Goal: Task Accomplishment & Management: Complete application form

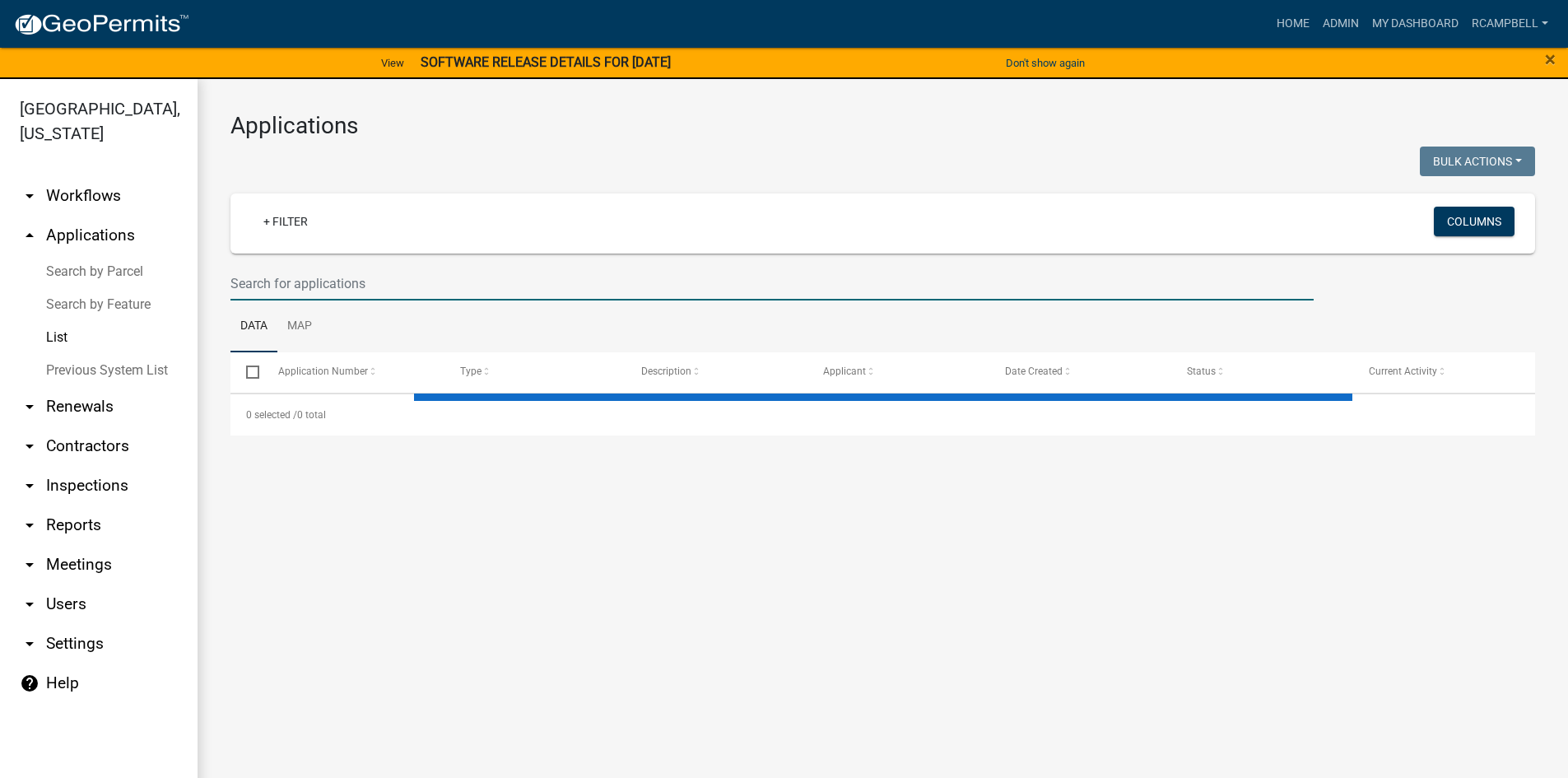
click at [323, 284] on input "text" at bounding box center [772, 283] width 1084 height 34
select select "3: 100"
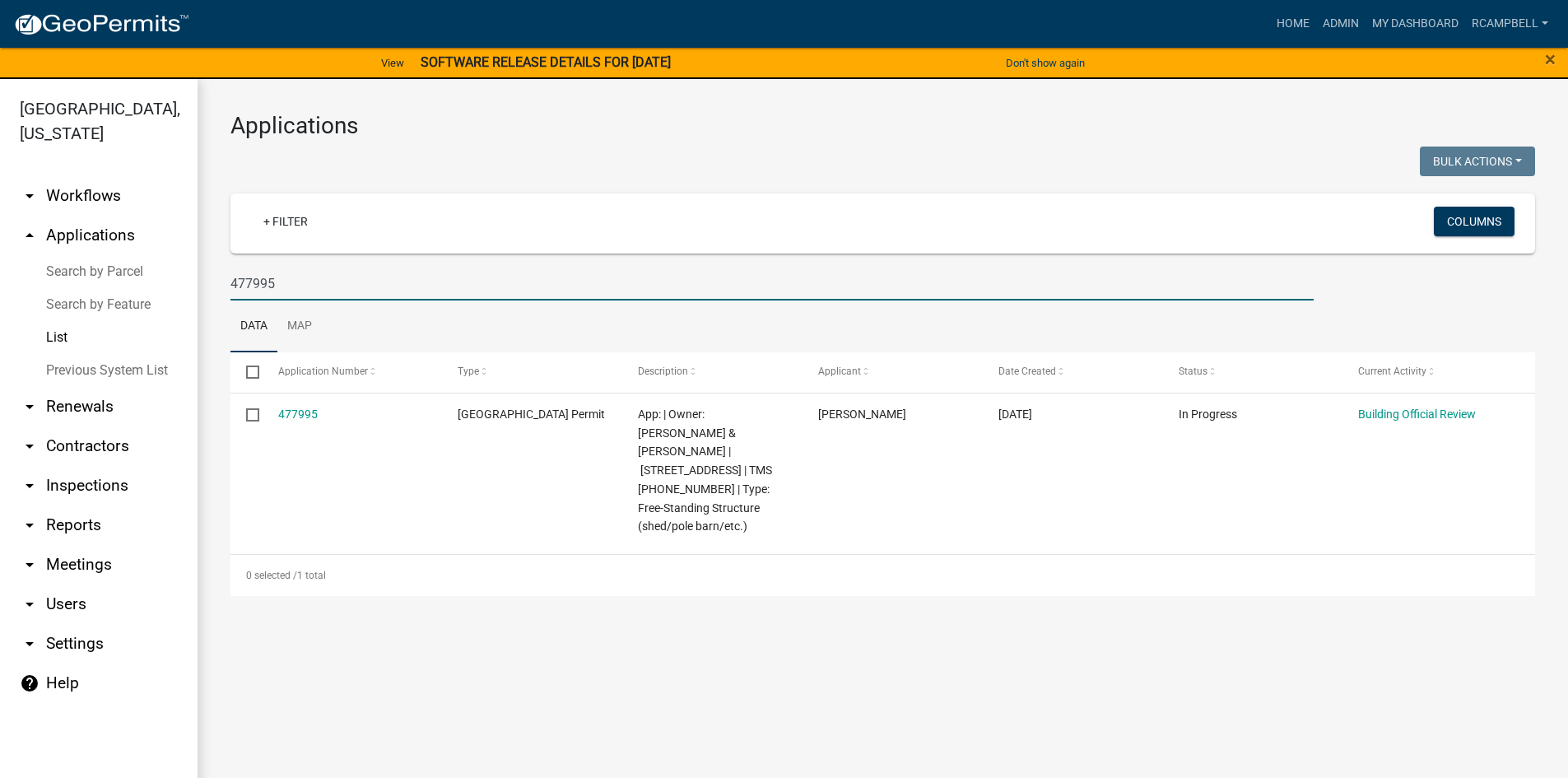
drag, startPoint x: 291, startPoint y: 286, endPoint x: 289, endPoint y: 252, distance: 34.1
click at [290, 253] on wm-filter-builder "+ Filter Columns 477995" at bounding box center [883, 246] width 1304 height 107
type input "4"
select select "3: 100"
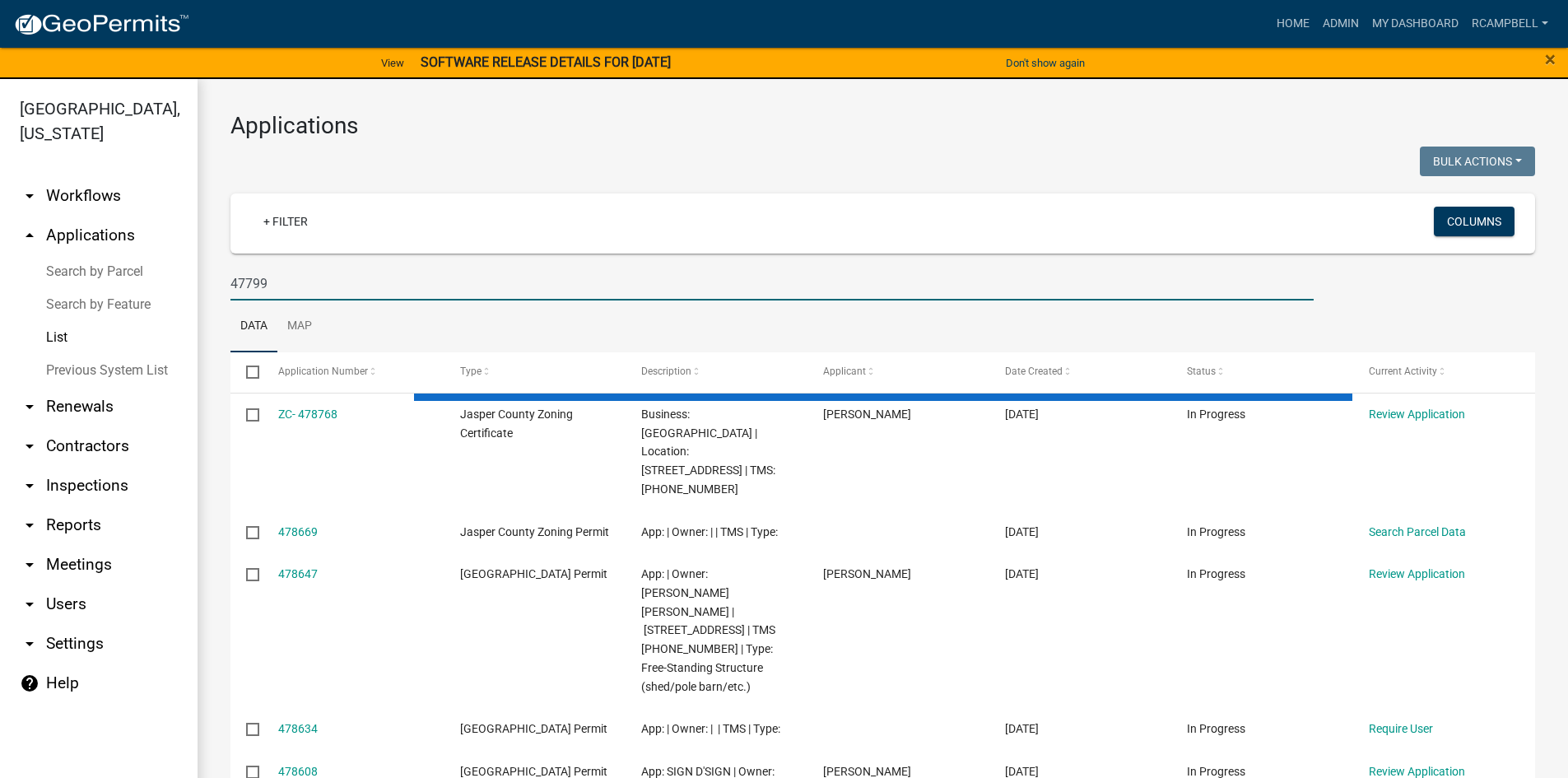
type input "477995"
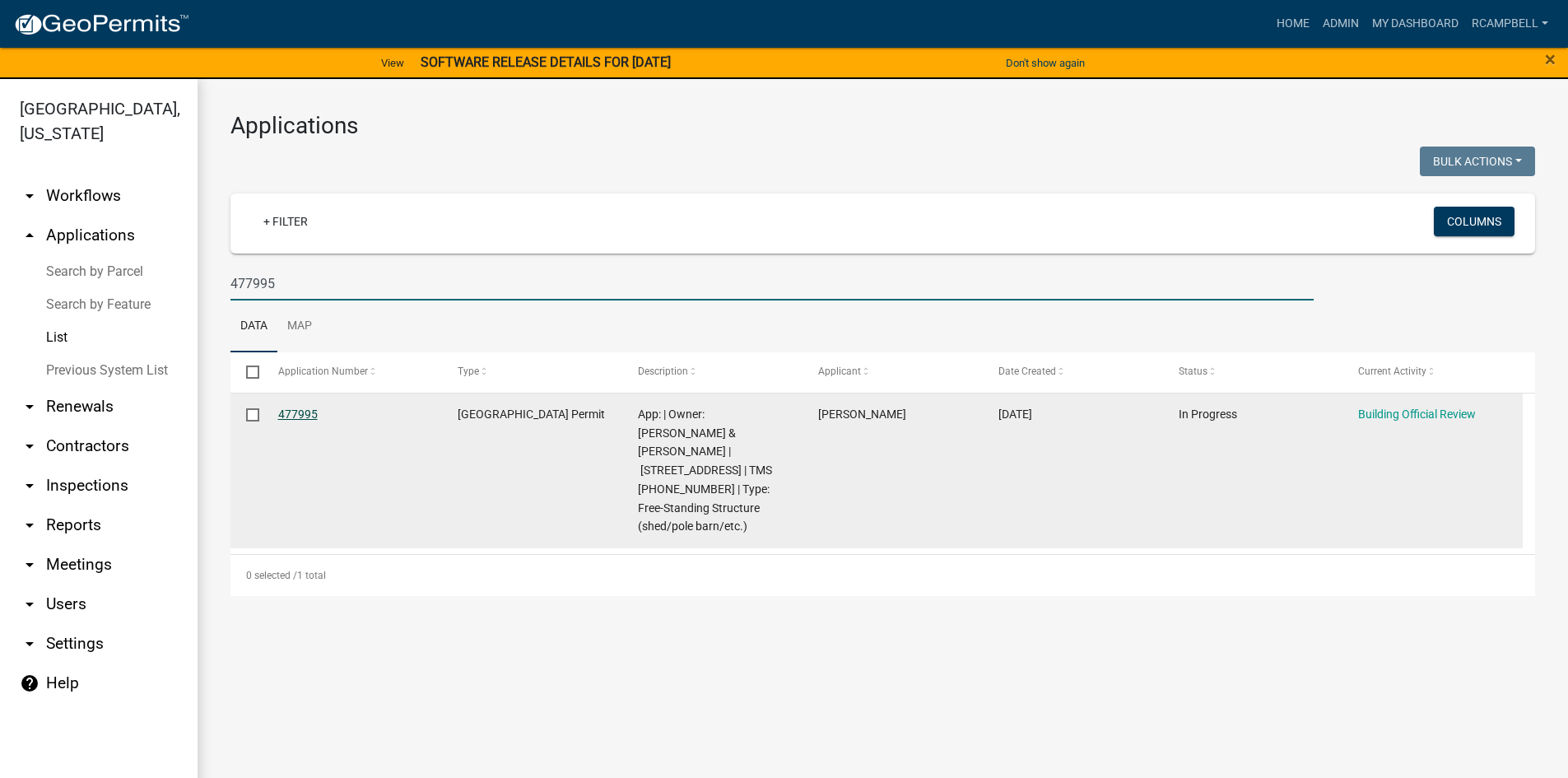
click at [307, 418] on link "477995" at bounding box center [299, 414] width 40 height 13
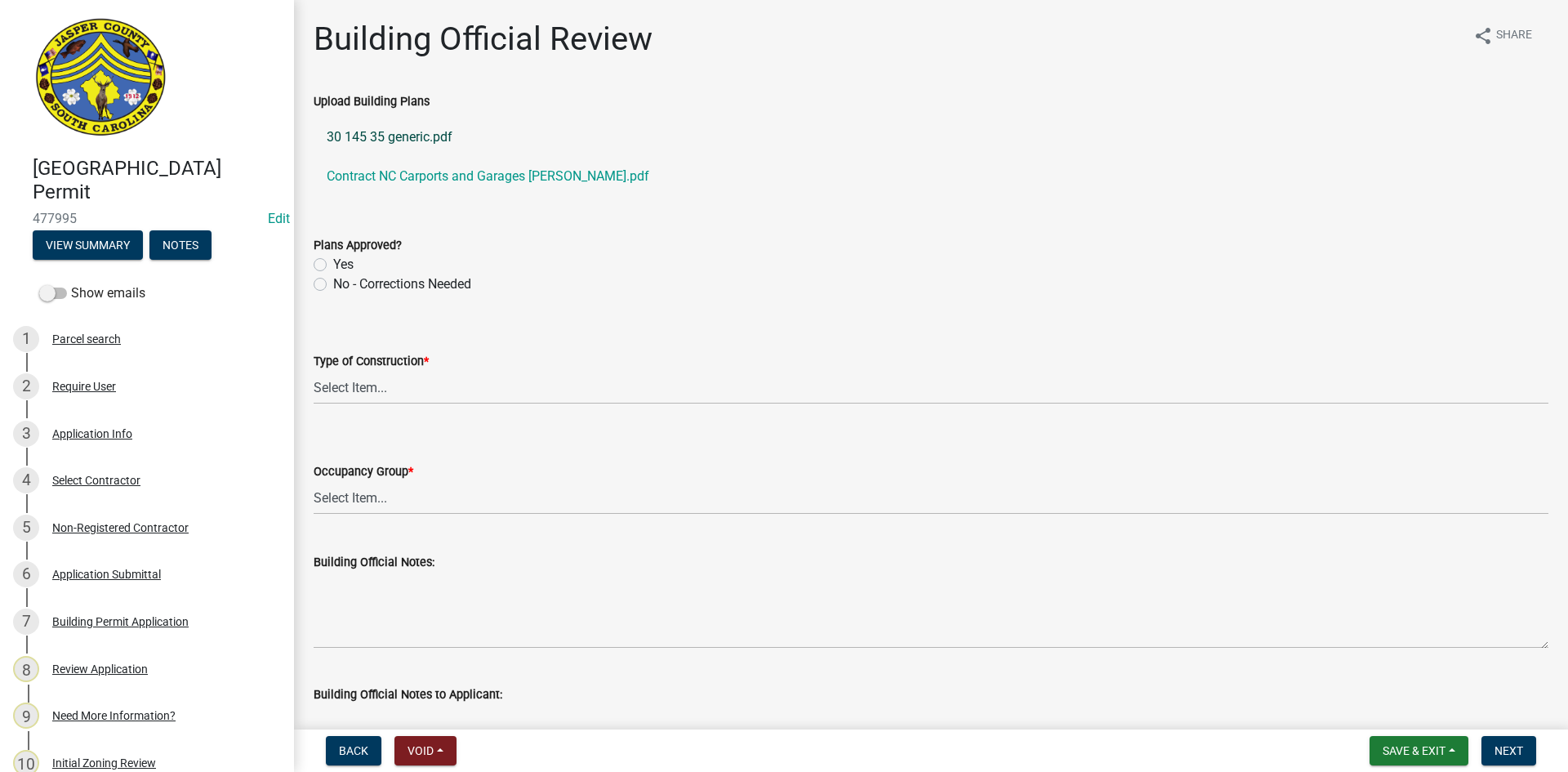
click at [376, 139] on link "30 145 35 generic.pdf" at bounding box center [930, 137] width 1235 height 39
click at [402, 176] on link "Contract NC Carports and Garages [PERSON_NAME].pdf" at bounding box center [930, 177] width 1235 height 39
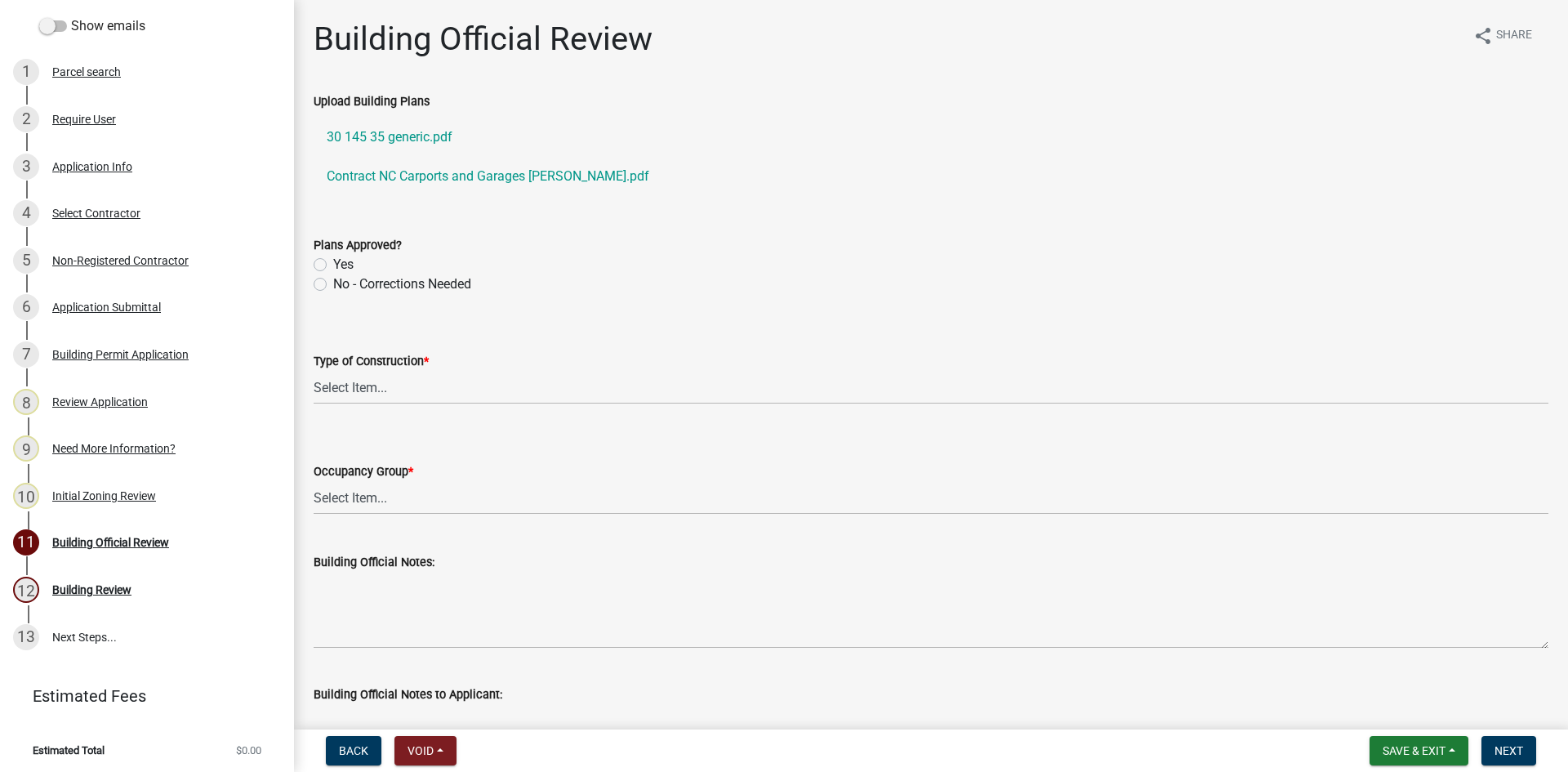
scroll to position [270, 0]
click at [155, 542] on div "Building Official Review" at bounding box center [111, 539] width 117 height 11
click at [333, 265] on label "Yes" at bounding box center [343, 264] width 21 height 20
click at [333, 265] on input "Yes" at bounding box center [338, 260] width 10 height 10
radio input "true"
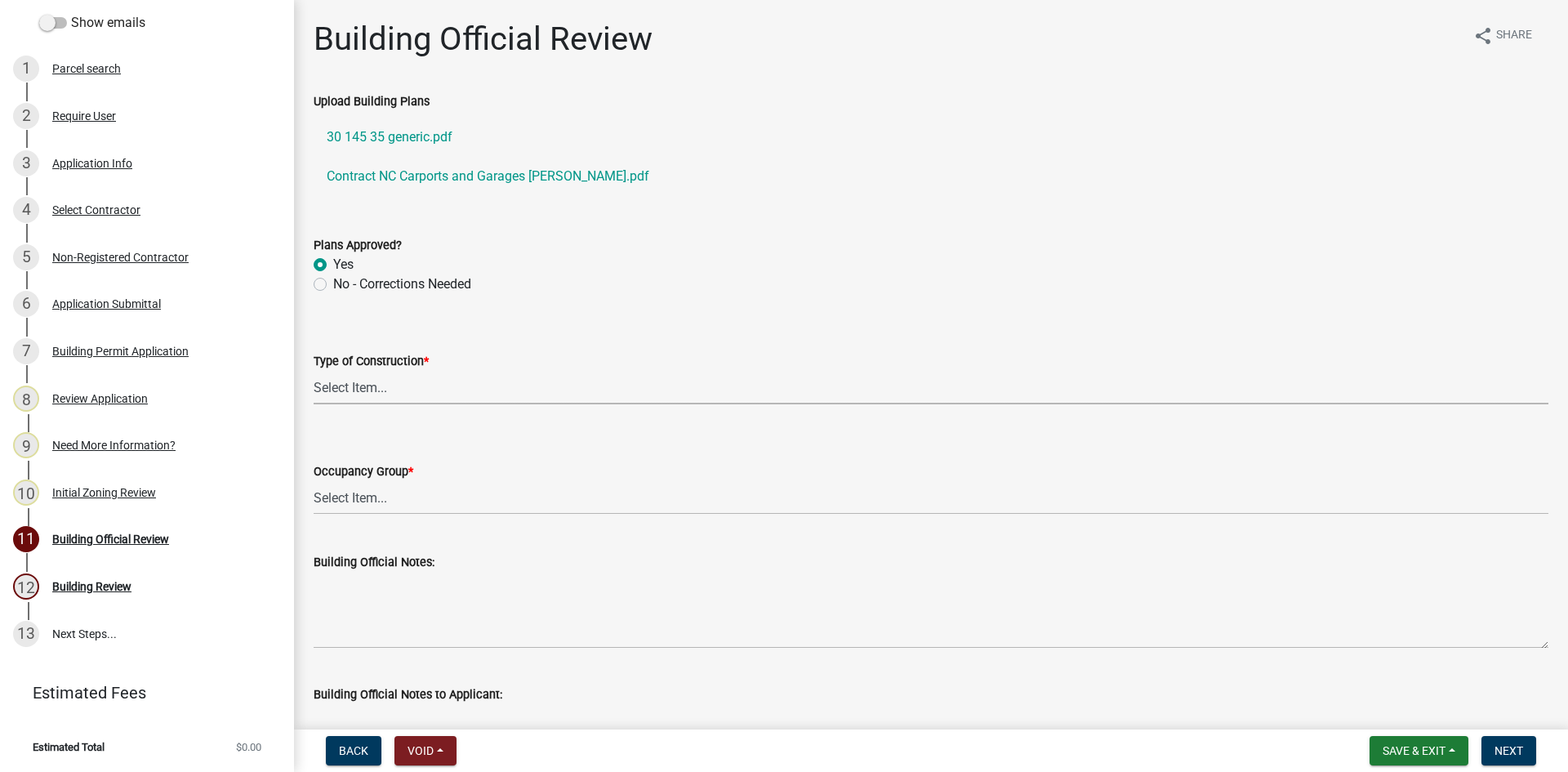
click at [357, 387] on select "Select Item... IA IB IIA IIB IIIA IIIB IV VA VB" at bounding box center [930, 387] width 1235 height 34
click at [313, 370] on select "Select Item... IA IB IIA IIB IIIA IIIB IV VA VB" at bounding box center [930, 387] width 1235 height 34
select select "5377c7cd-ae48-4ed2-bc38-366ad0c69dab"
click at [334, 494] on select "Select Item... A-1 A-2 A-3 A-4 B E F-1 F-2 H-1 H-2 H-3 H-4 H-5 I-1 I-2 I-3 I-4 …" at bounding box center [930, 497] width 1235 height 34
click at [798, 513] on wm-data-entity-input "Occupancy Group * Select Item... A-1 A-2 A-3 A-4 B E F-1 F-2 H-1 H-2 H-3 H-4 H-…" at bounding box center [930, 490] width 1235 height 143
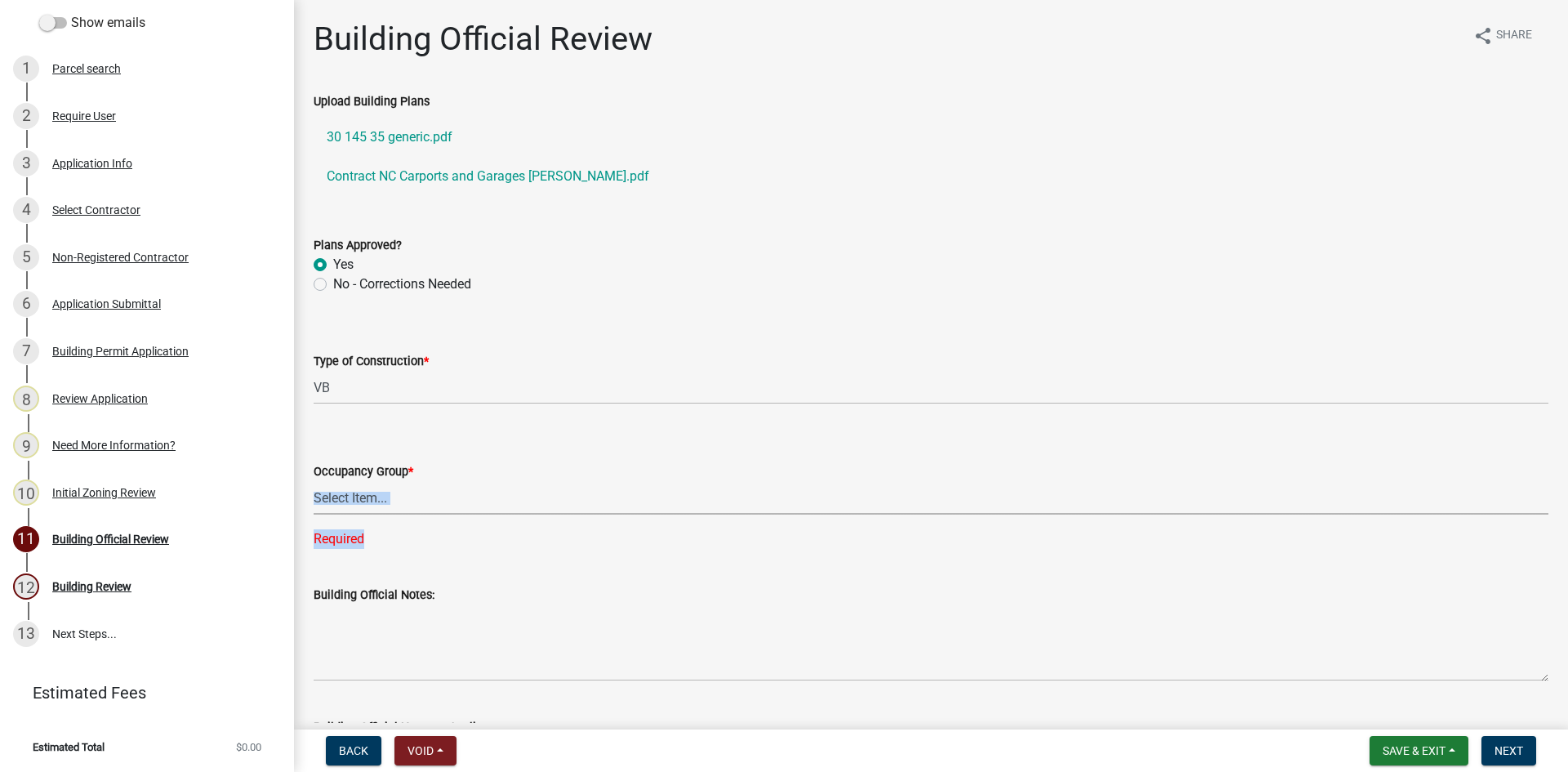
click at [577, 496] on select "Select Item... A-1 A-2 A-3 A-4 B E F-1 F-2 H-1 H-2 H-3 H-4 H-5 I-1 I-2 I-3 I-4 …" at bounding box center [930, 497] width 1235 height 34
click at [313, 481] on select "Select Item... A-1 A-2 A-3 A-4 B E F-1 F-2 H-1 H-2 H-3 H-4 H-5 I-1 I-2 I-3 I-4 …" at bounding box center [930, 497] width 1235 height 34
select select "4c393964-ae5e-4116-aa96-2e826f670541"
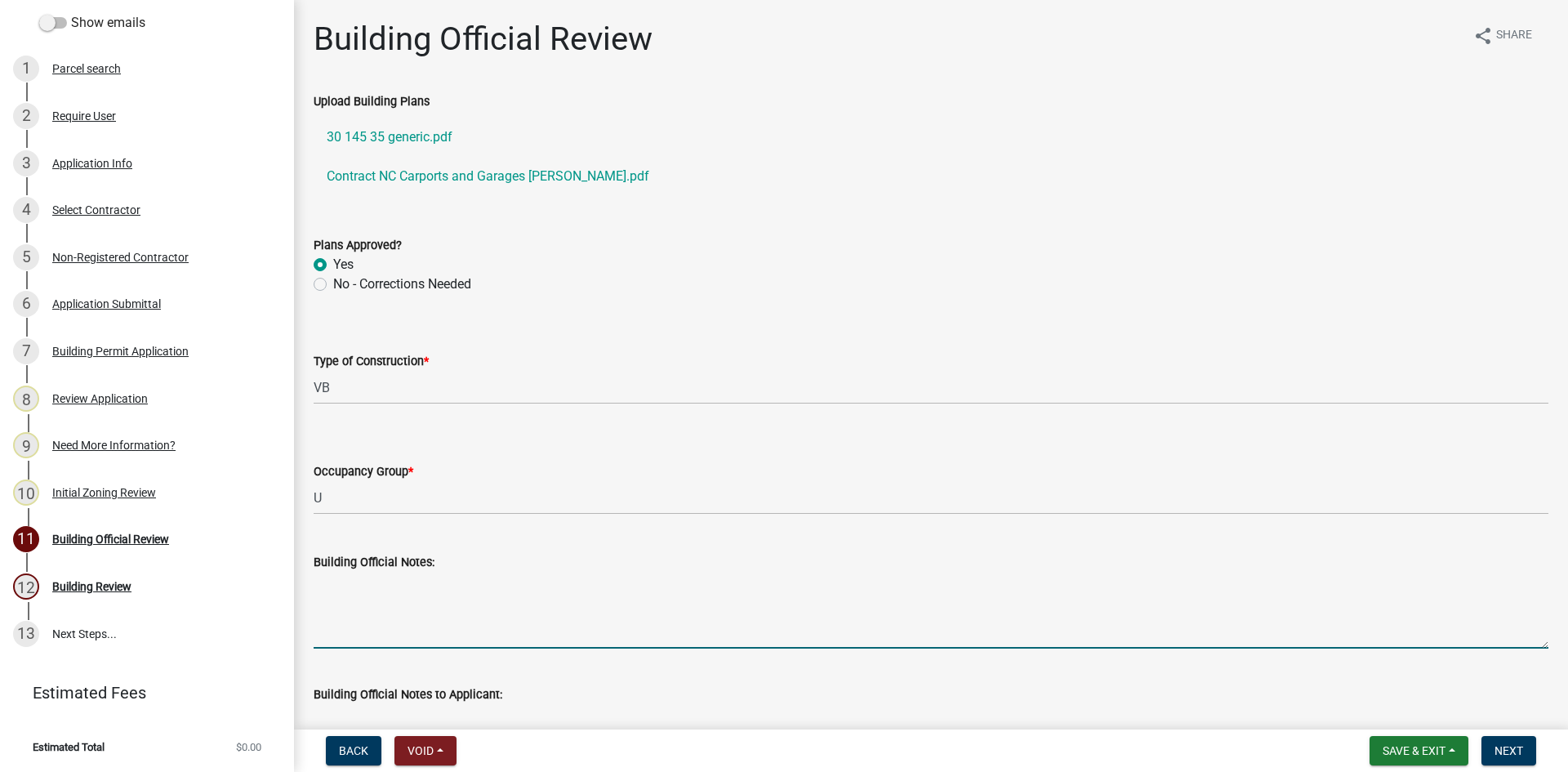
click at [417, 599] on textarea "Building Official Notes:" at bounding box center [930, 610] width 1235 height 77
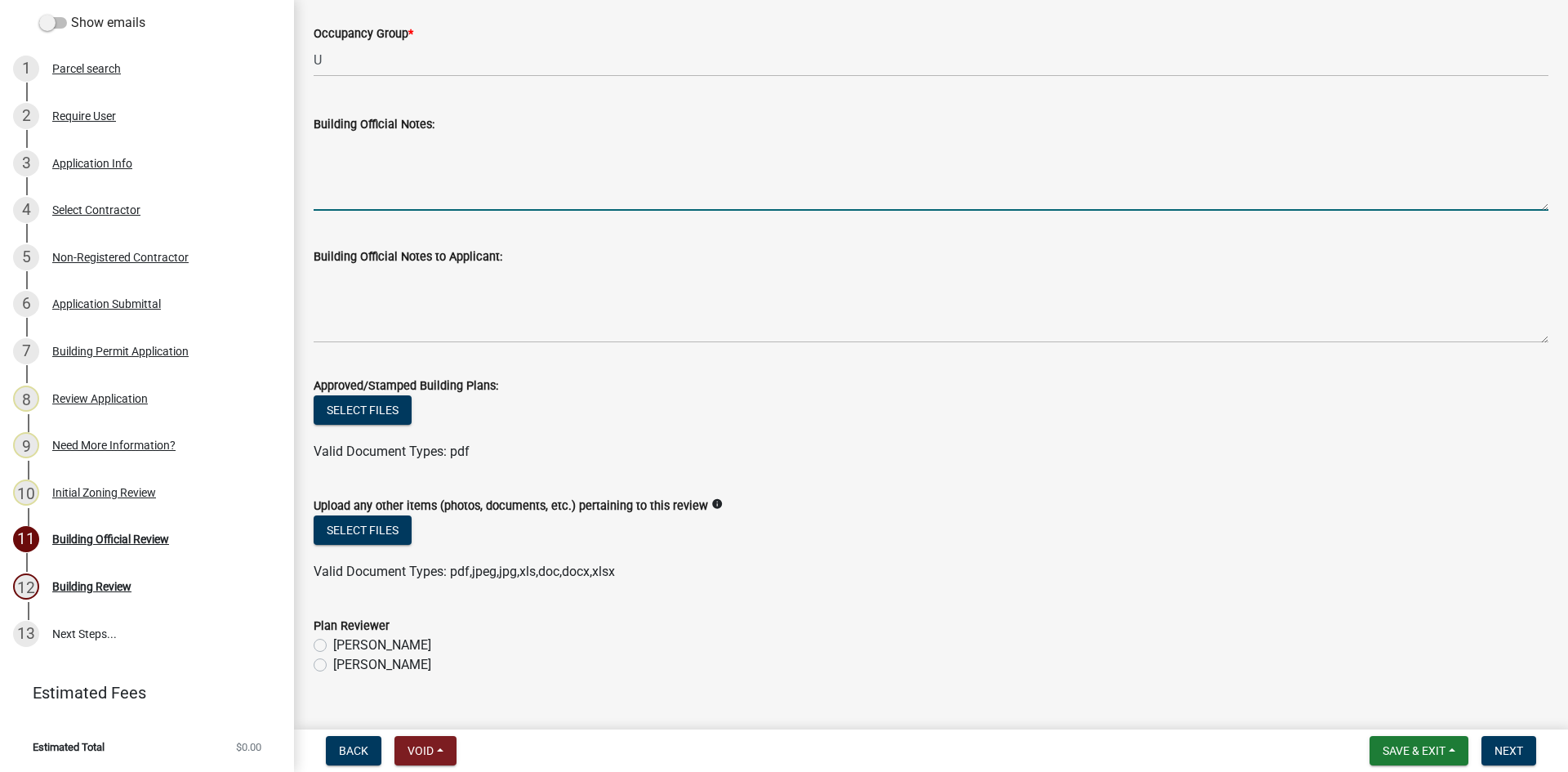
scroll to position [468, 0]
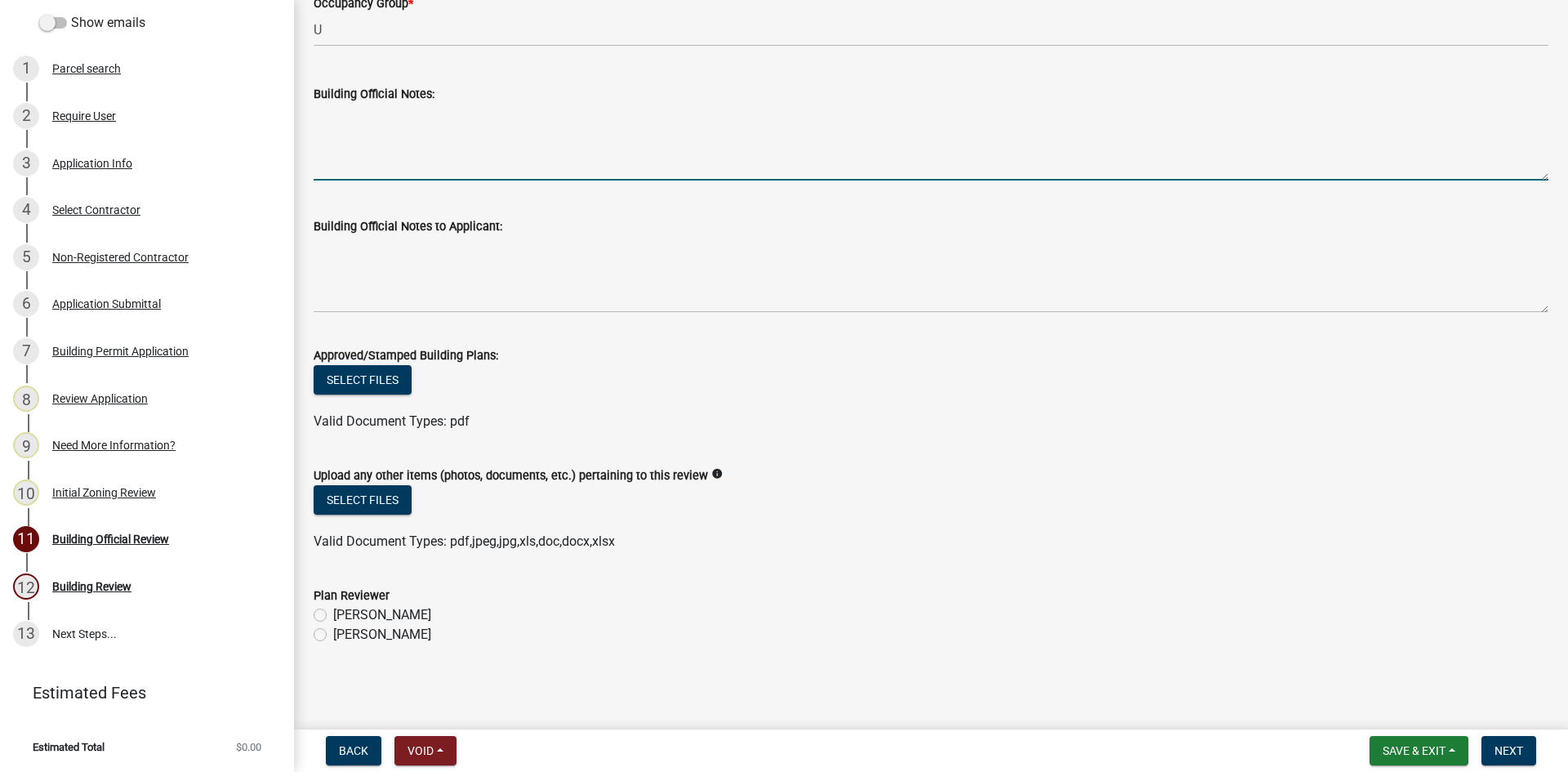
click at [333, 635] on label "[PERSON_NAME]" at bounding box center [382, 634] width 98 height 20
click at [333, 635] on input "[PERSON_NAME]" at bounding box center [338, 629] width 10 height 10
radio input "true"
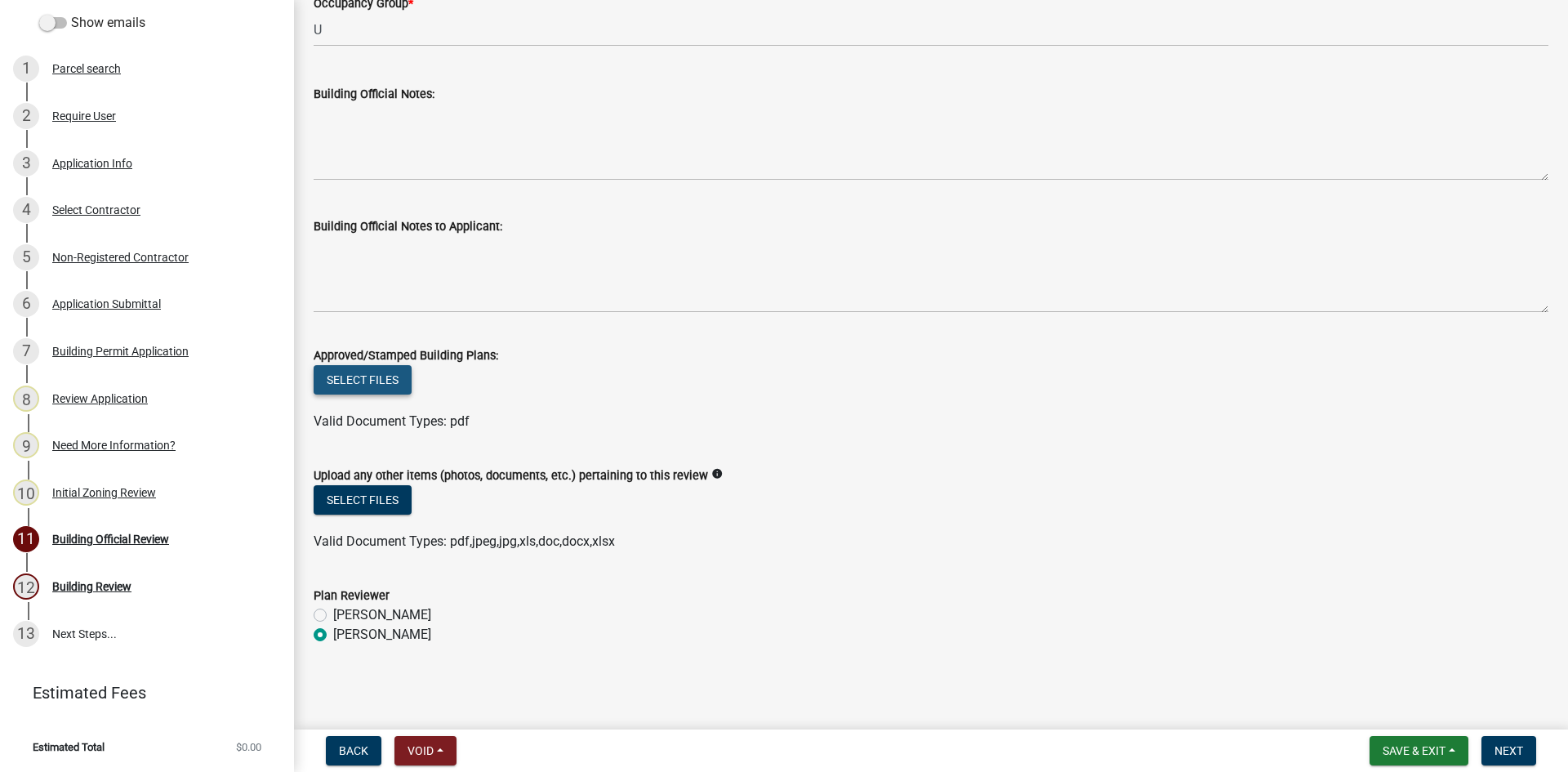
click at [357, 382] on button "Select files" at bounding box center [362, 379] width 98 height 29
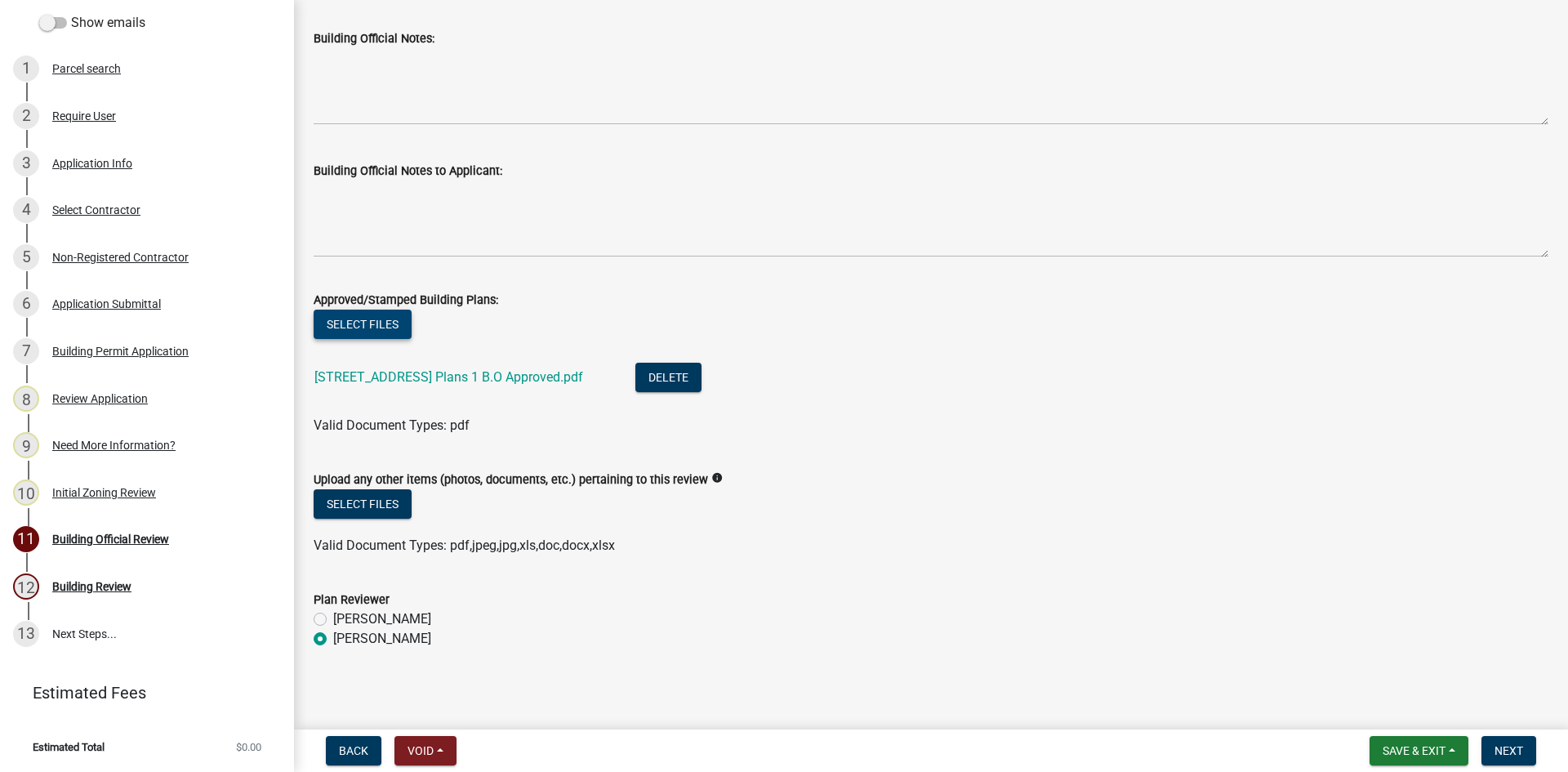
scroll to position [528, 0]
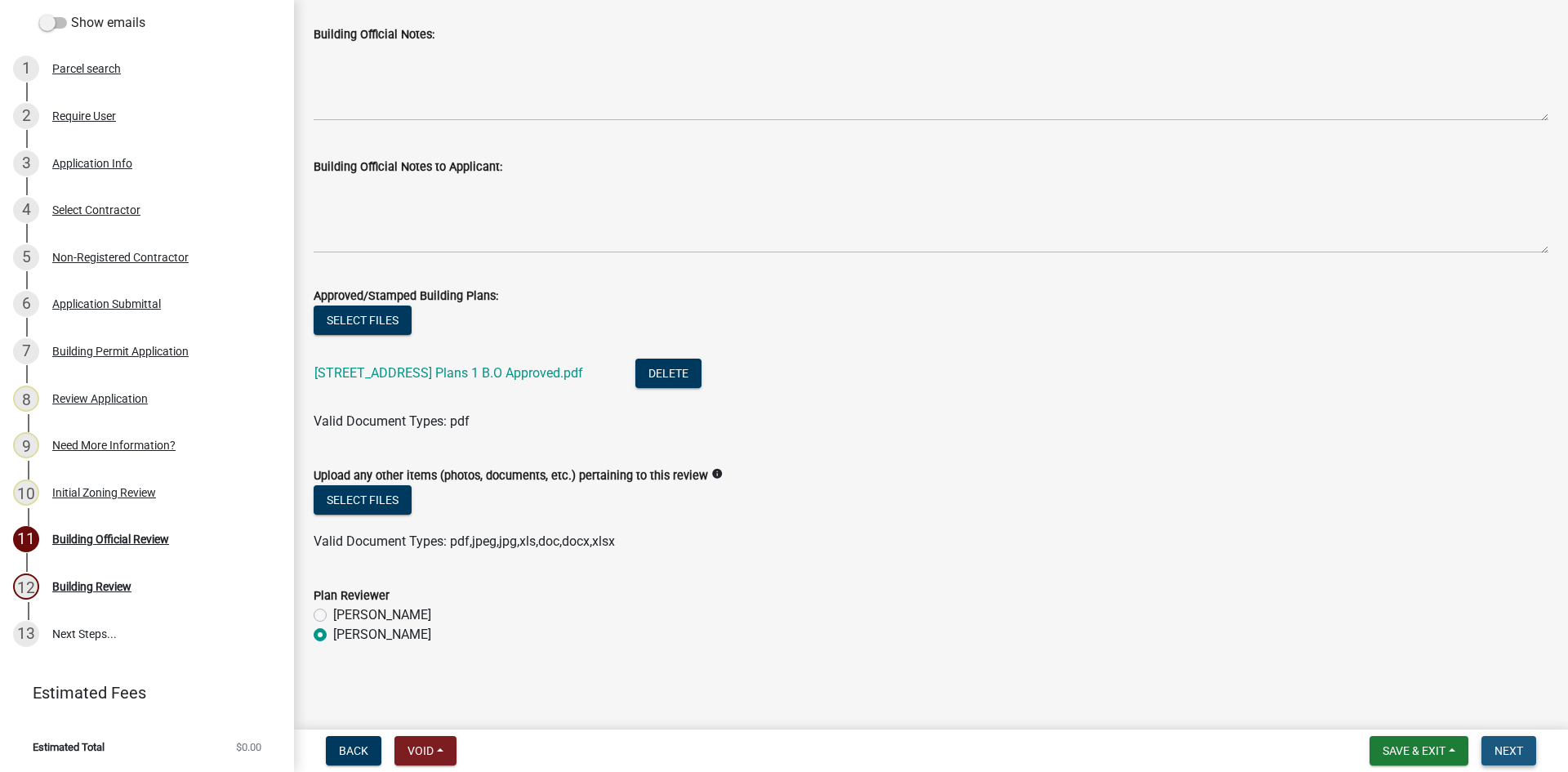
click at [1525, 752] on button "Next" at bounding box center [1509, 749] width 55 height 29
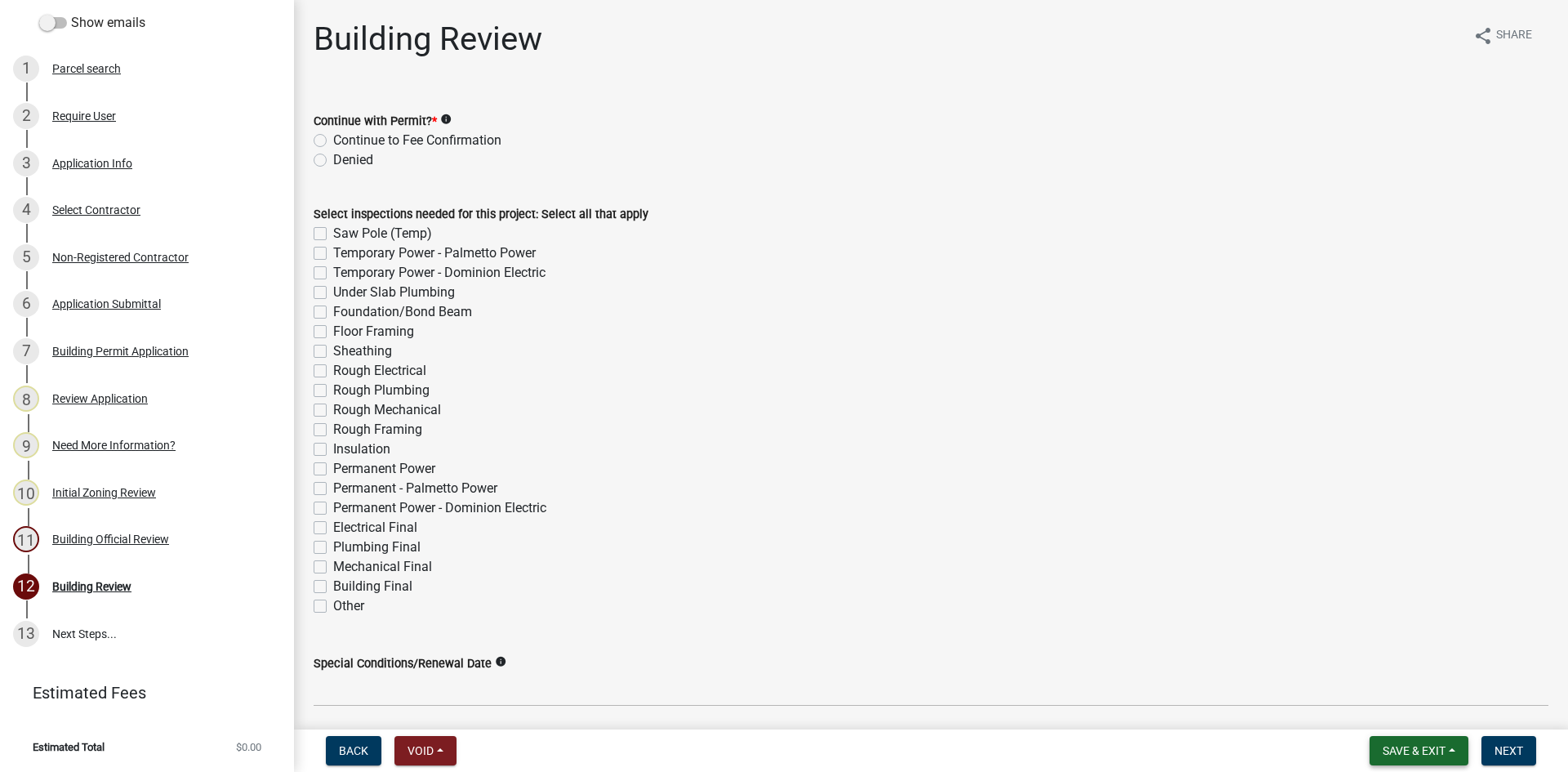
click at [1418, 754] on span "Save & Exit" at bounding box center [1414, 750] width 63 height 13
click at [1381, 712] on button "Save & Exit" at bounding box center [1402, 708] width 131 height 39
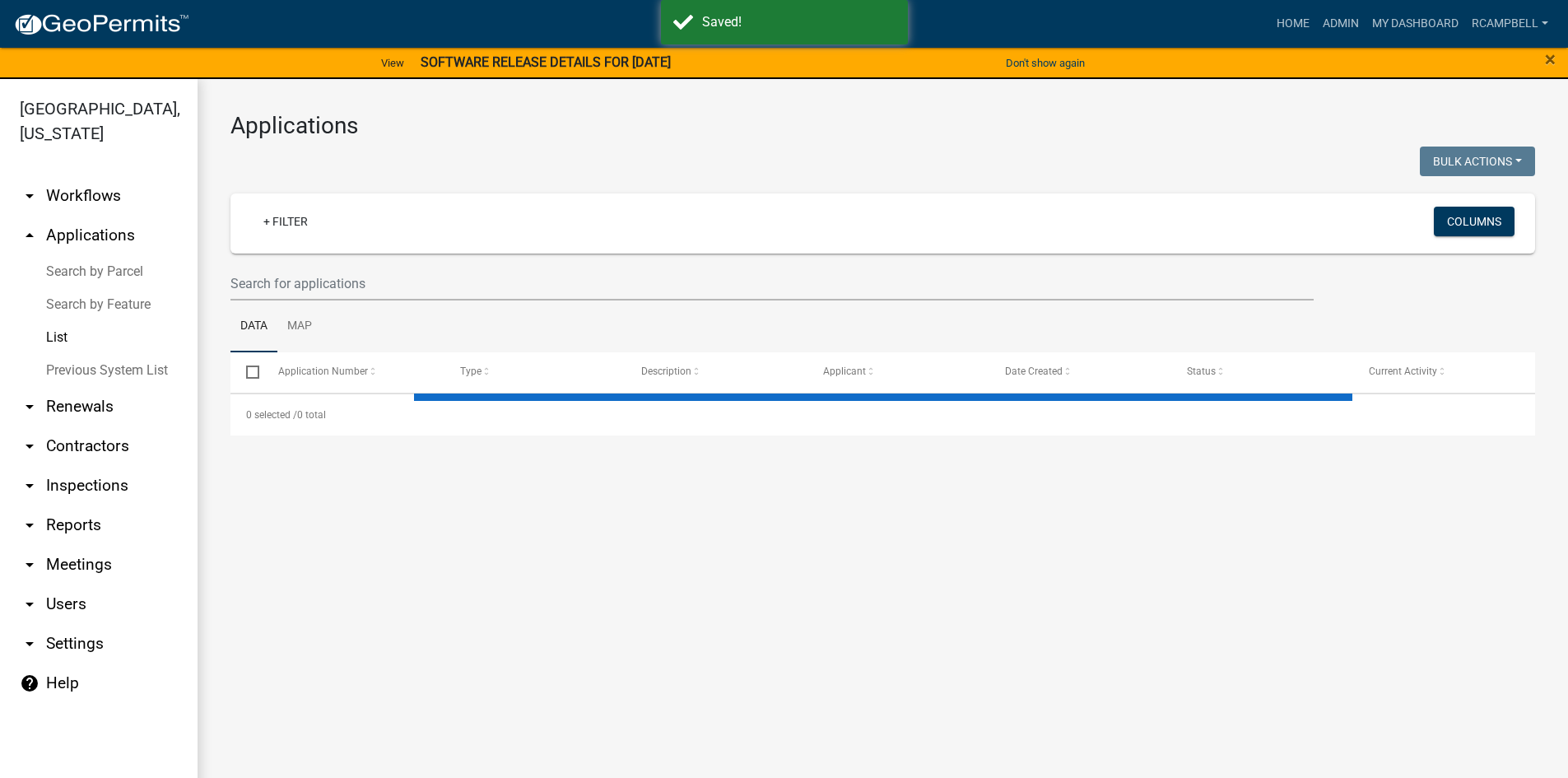
select select "3: 100"
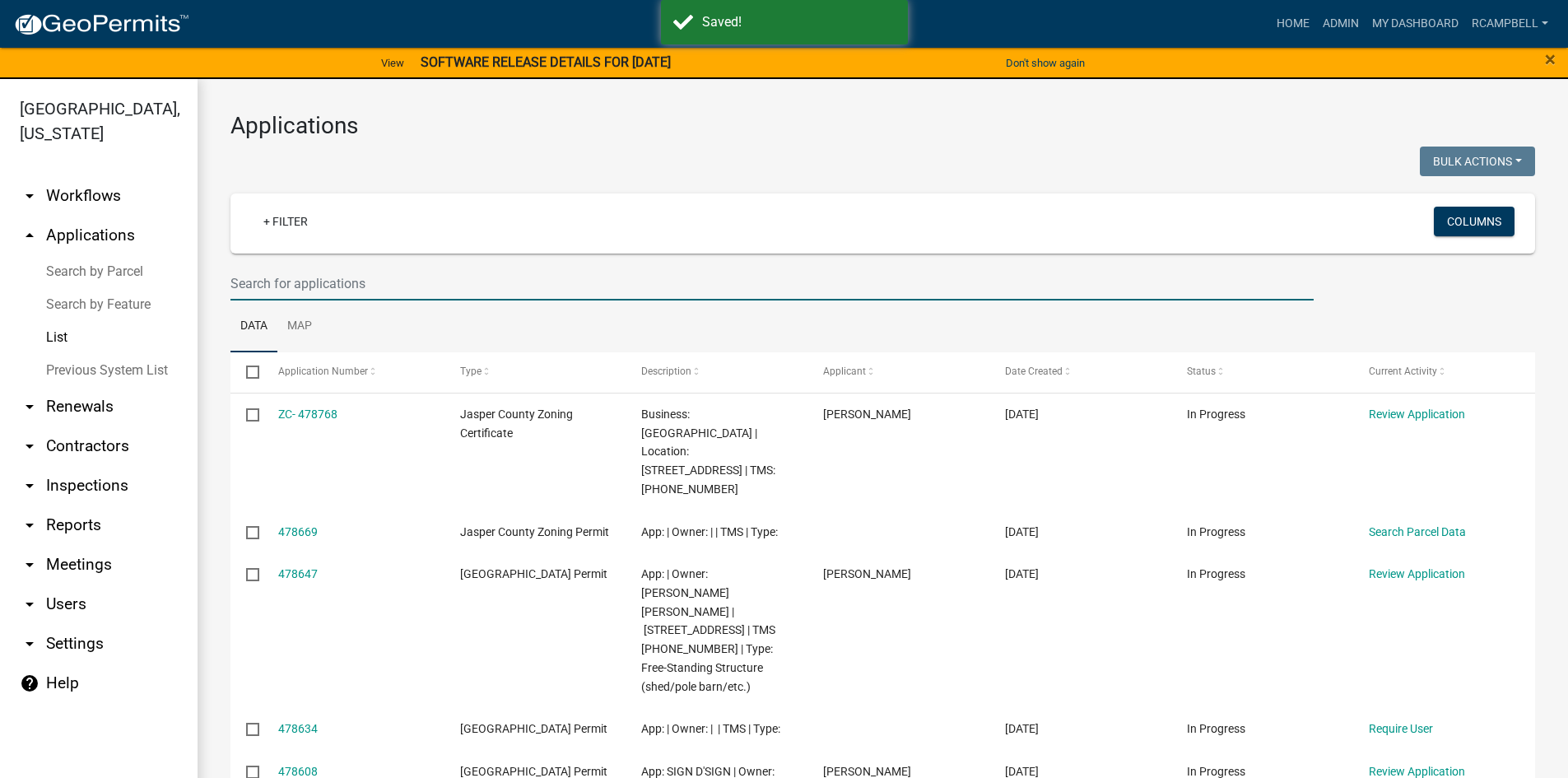
click at [280, 280] on input "text" at bounding box center [772, 283] width 1084 height 34
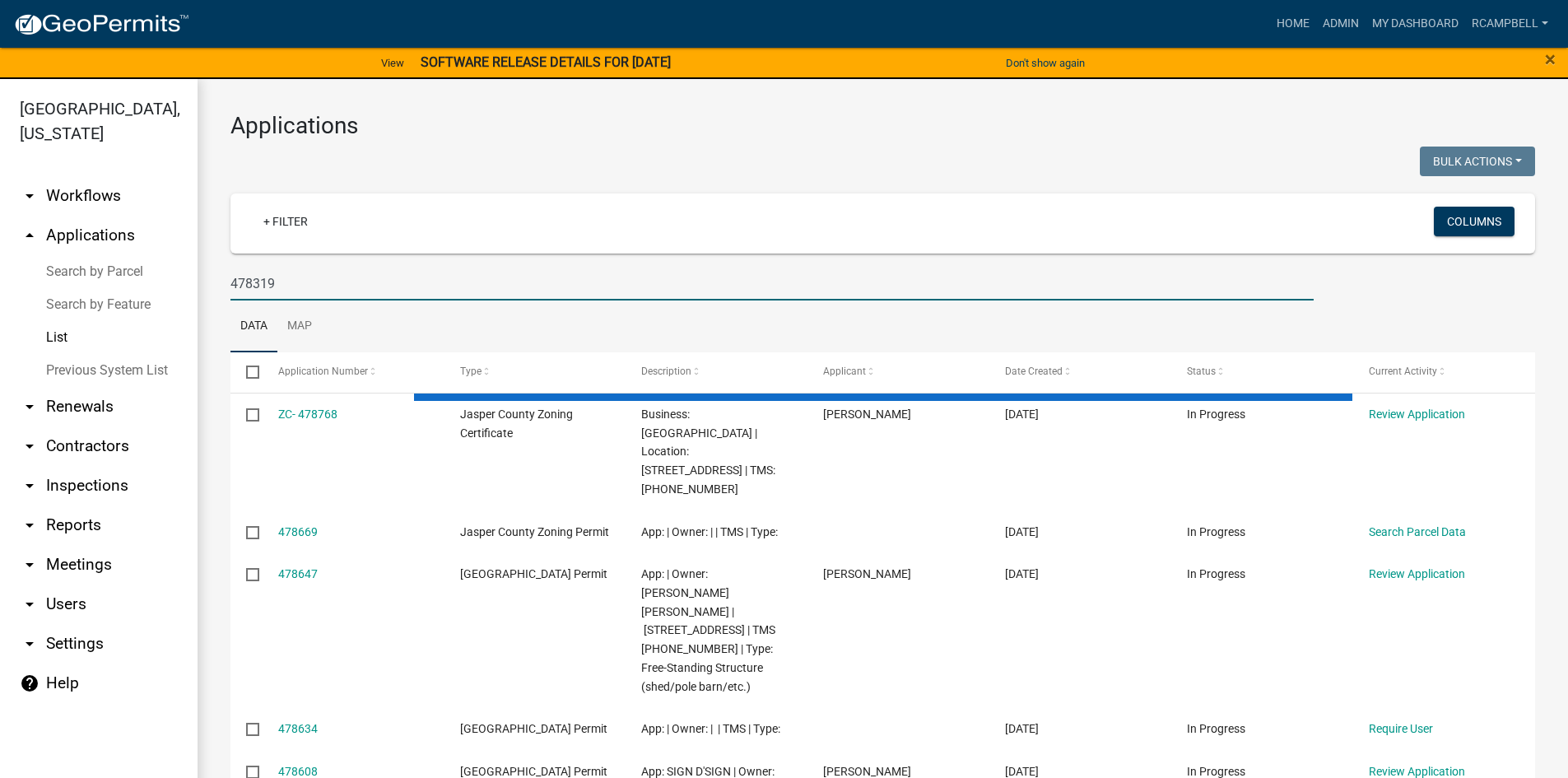
type input "478319"
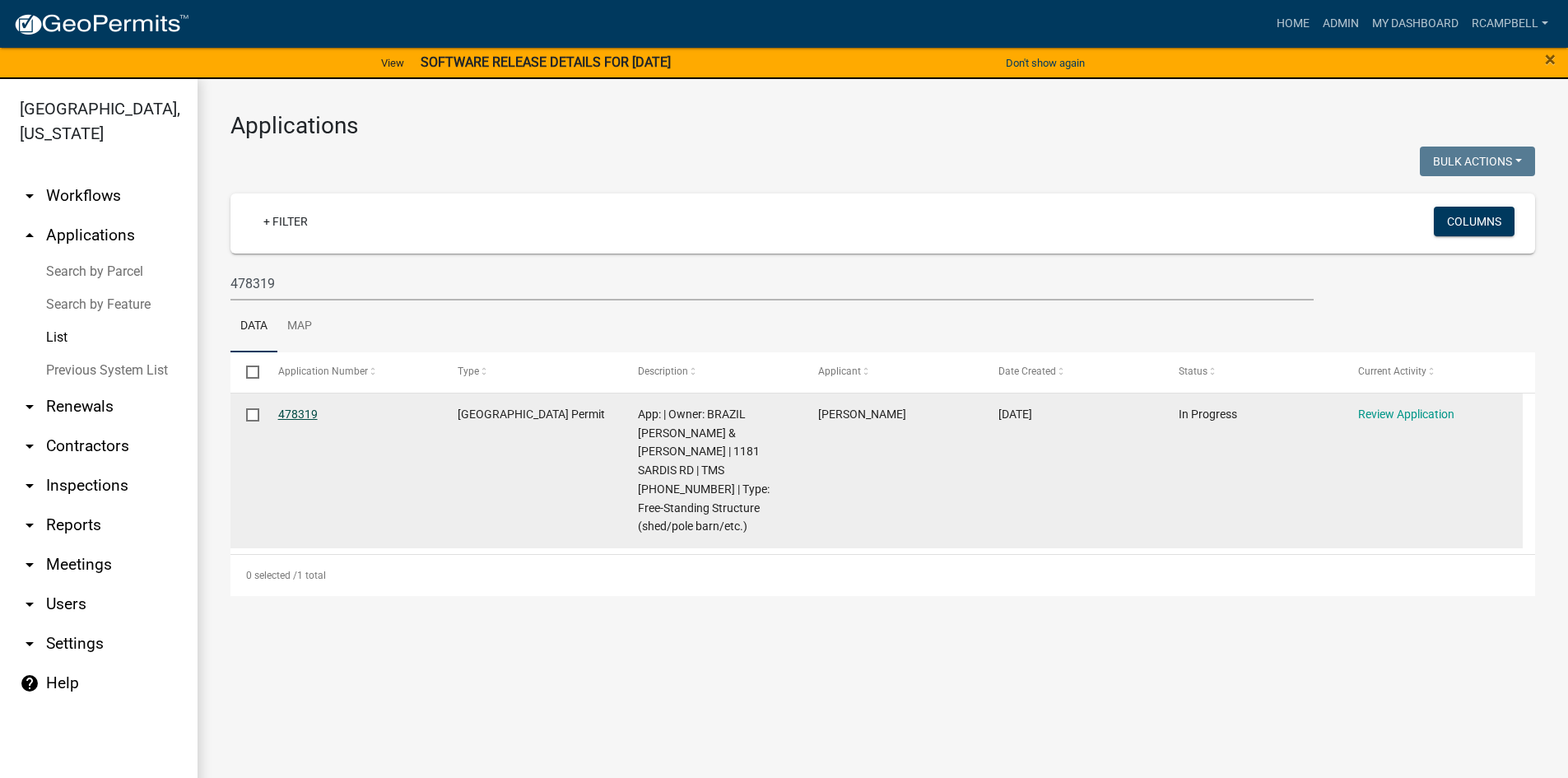
click at [301, 416] on link "478319" at bounding box center [299, 414] width 40 height 13
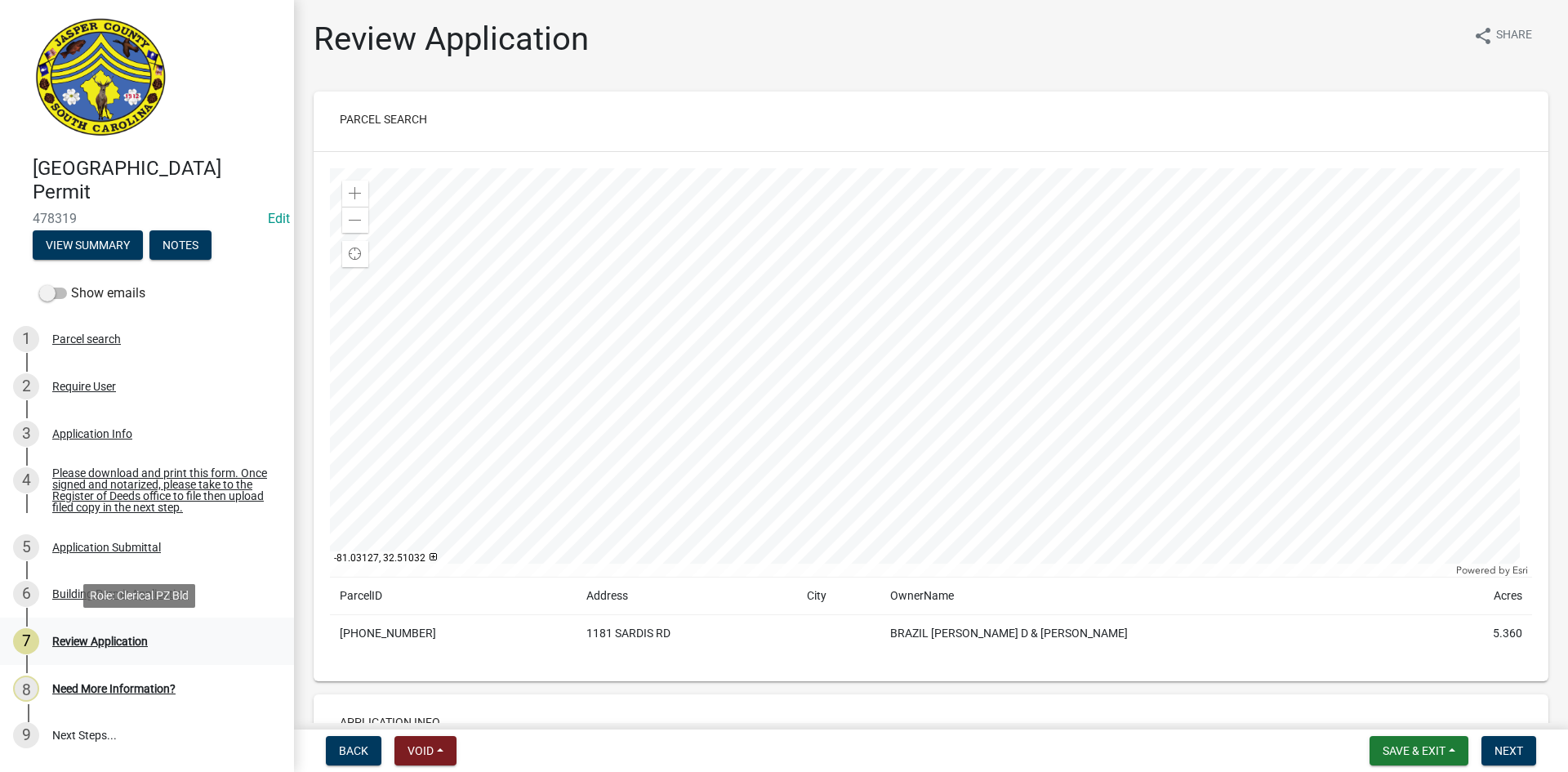
click at [106, 638] on div "Review Application" at bounding box center [101, 641] width 96 height 11
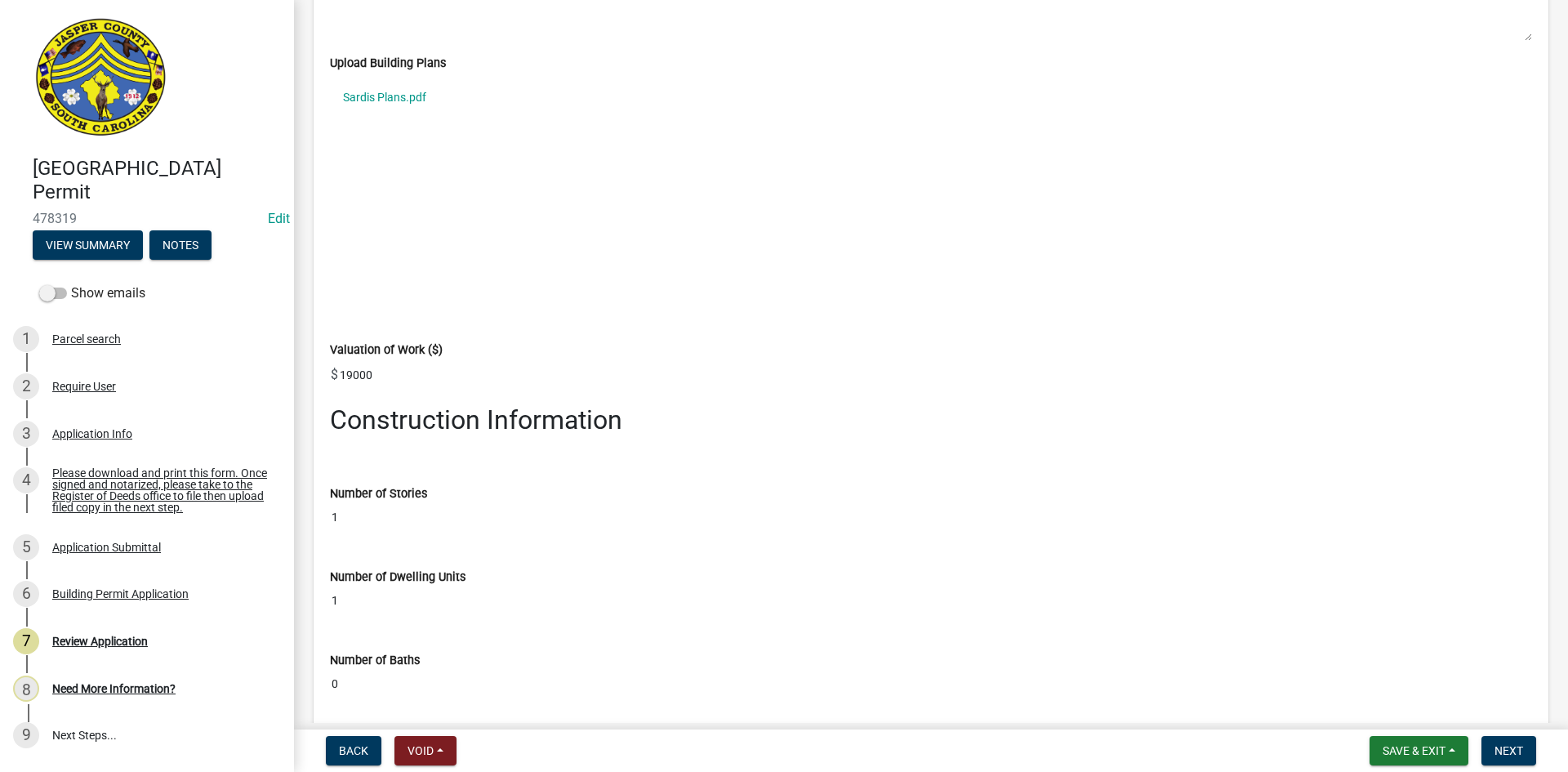
scroll to position [2531, 0]
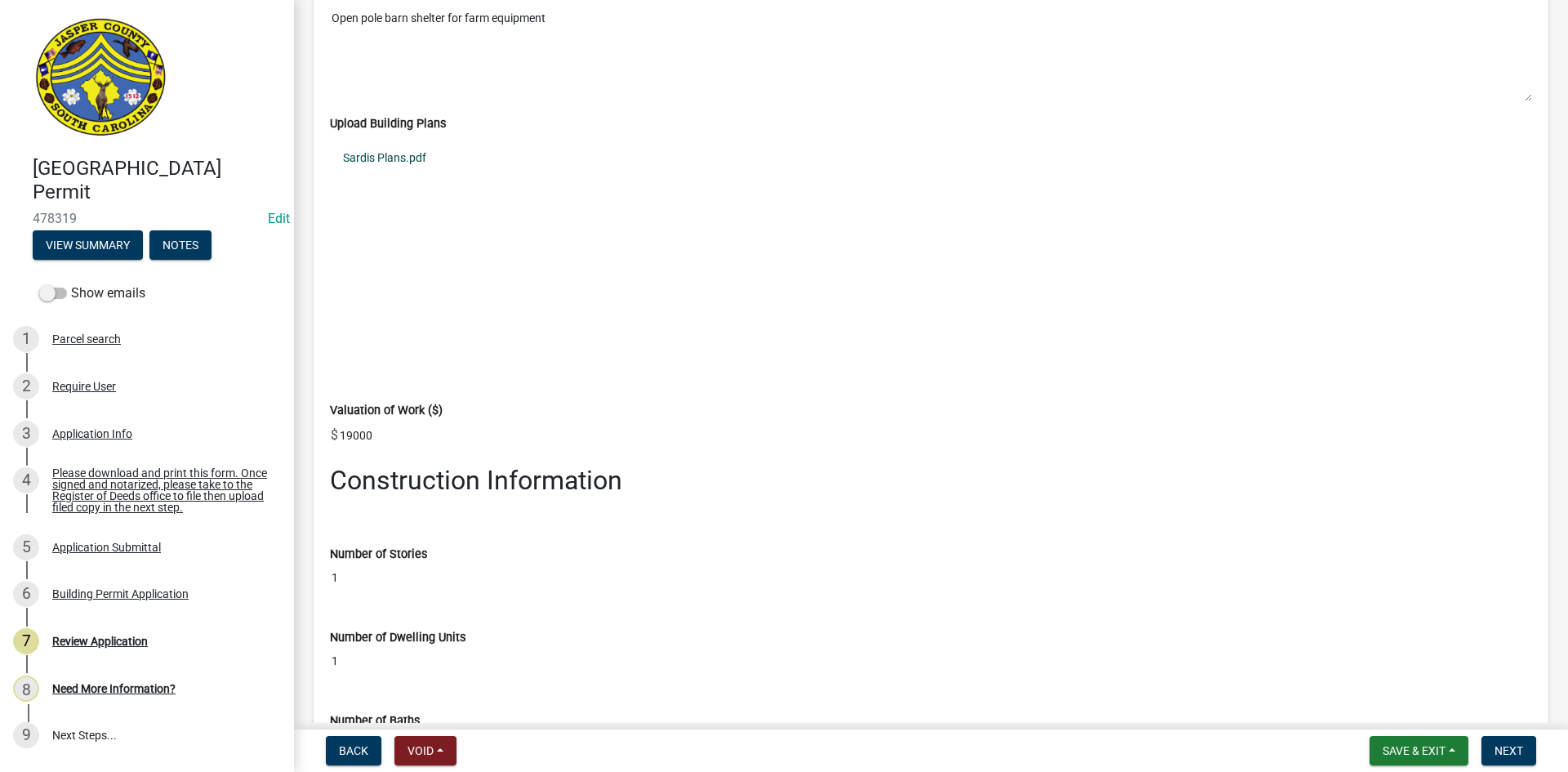
click at [366, 161] on link "Sardis Plans.pdf" at bounding box center [931, 158] width 1202 height 38
click at [121, 638] on div "Review Application" at bounding box center [101, 641] width 96 height 11
click at [121, 686] on div "Need More Information?" at bounding box center [114, 688] width 123 height 11
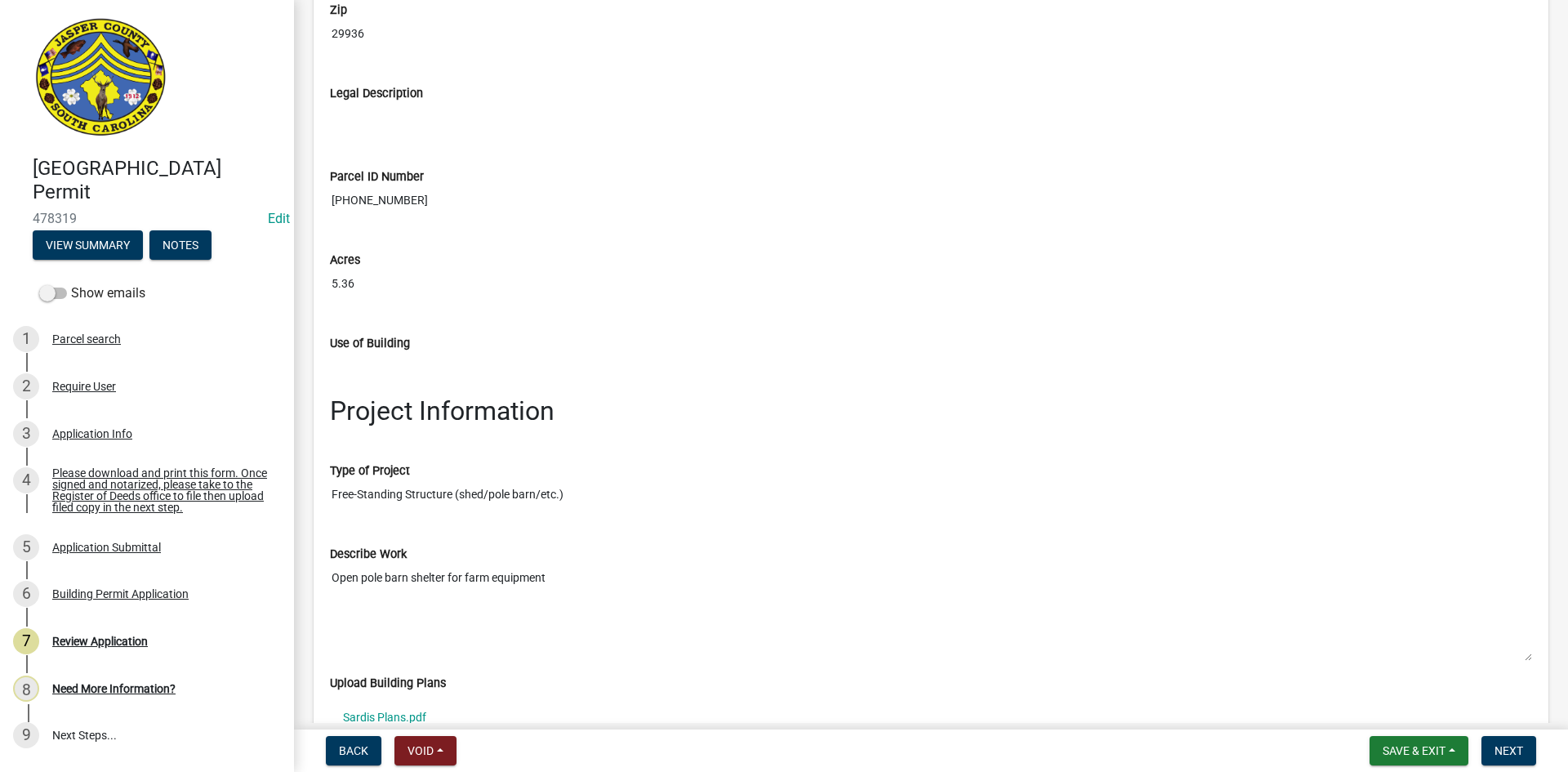
scroll to position [1960, 0]
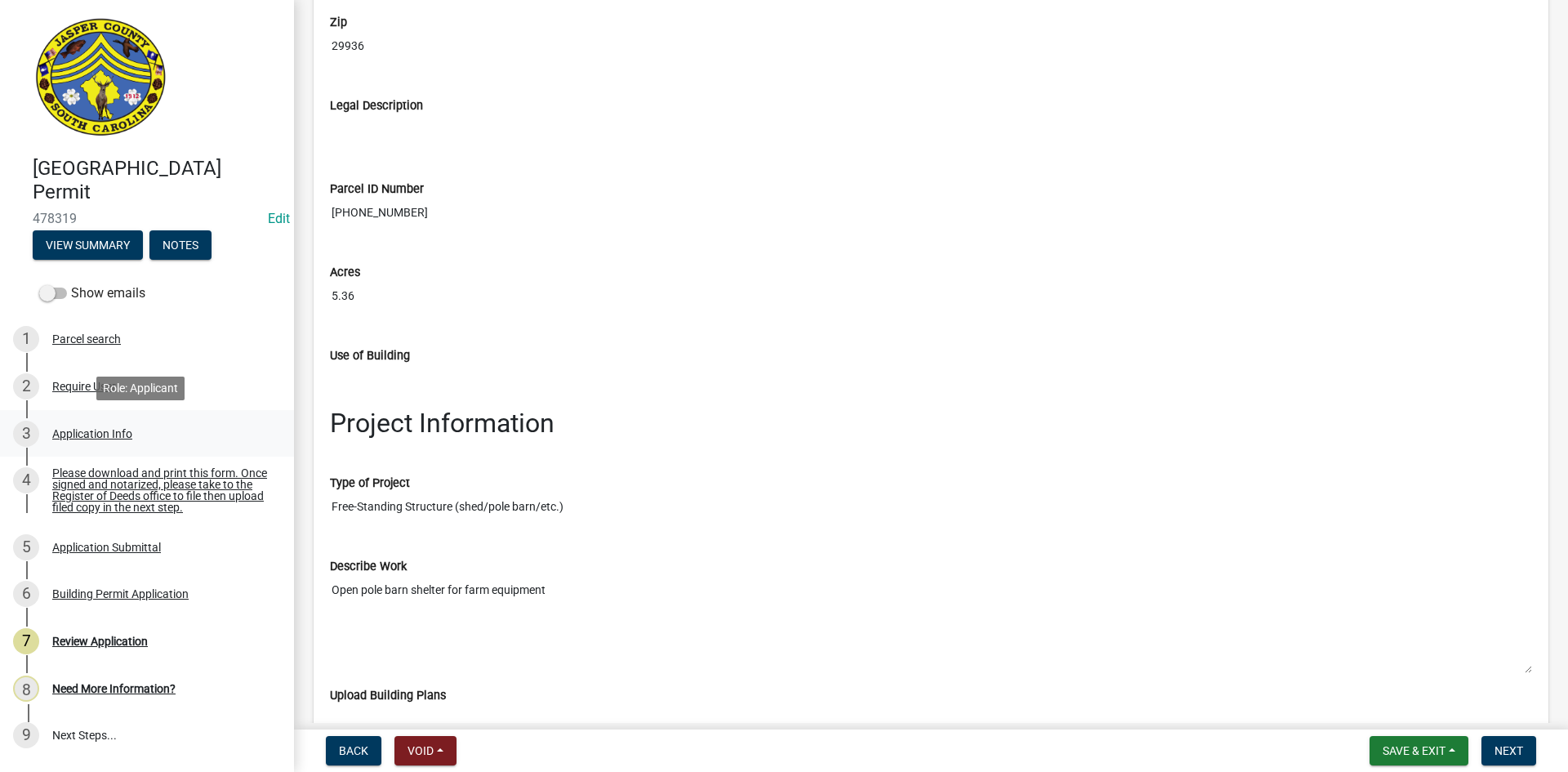
click at [115, 435] on div "Application Info" at bounding box center [92, 433] width 80 height 11
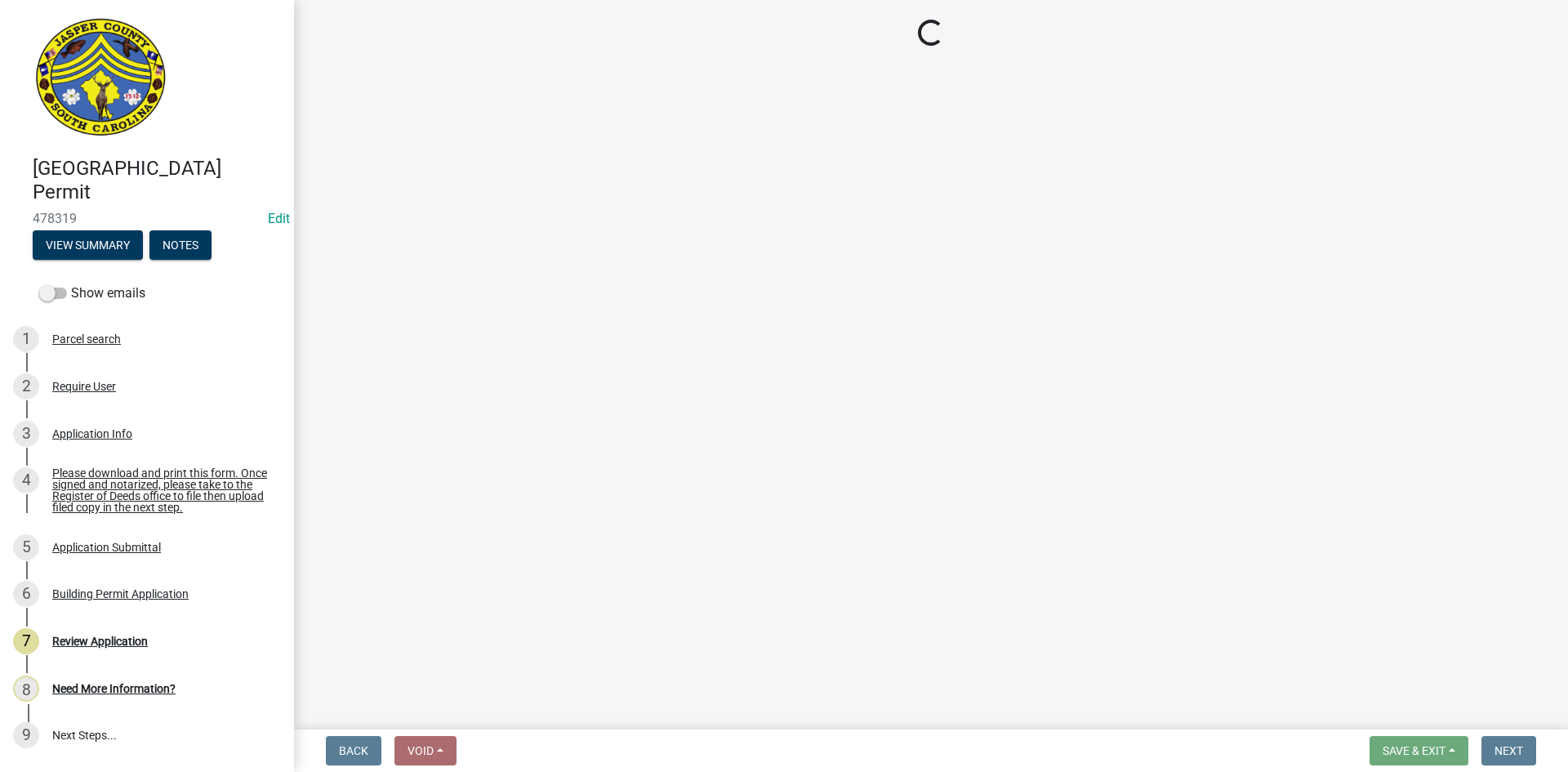
select select "f53fa719-3ff7-48d2-9eb7-3bbc18bb9995"
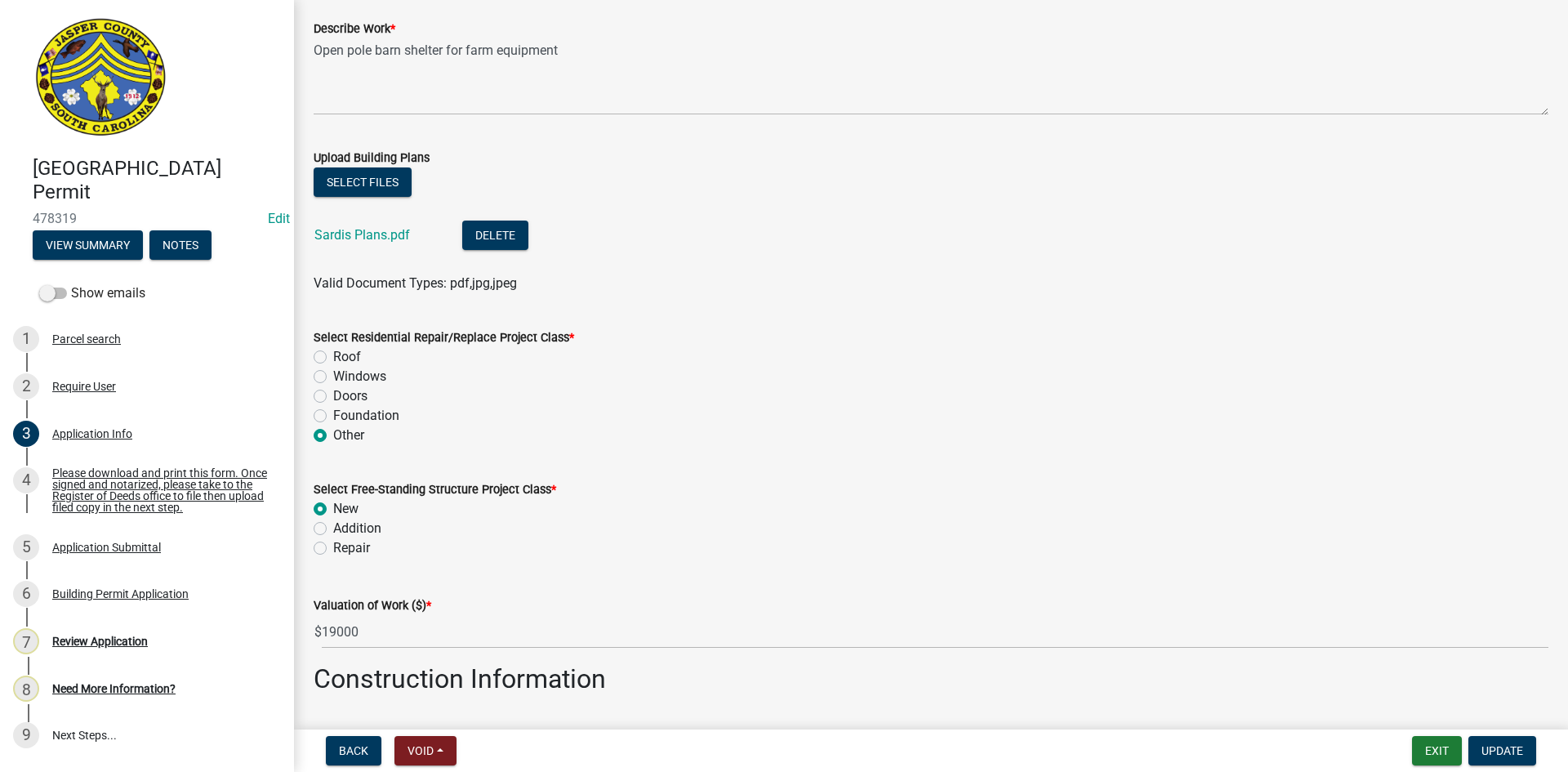
scroll to position [1960, 0]
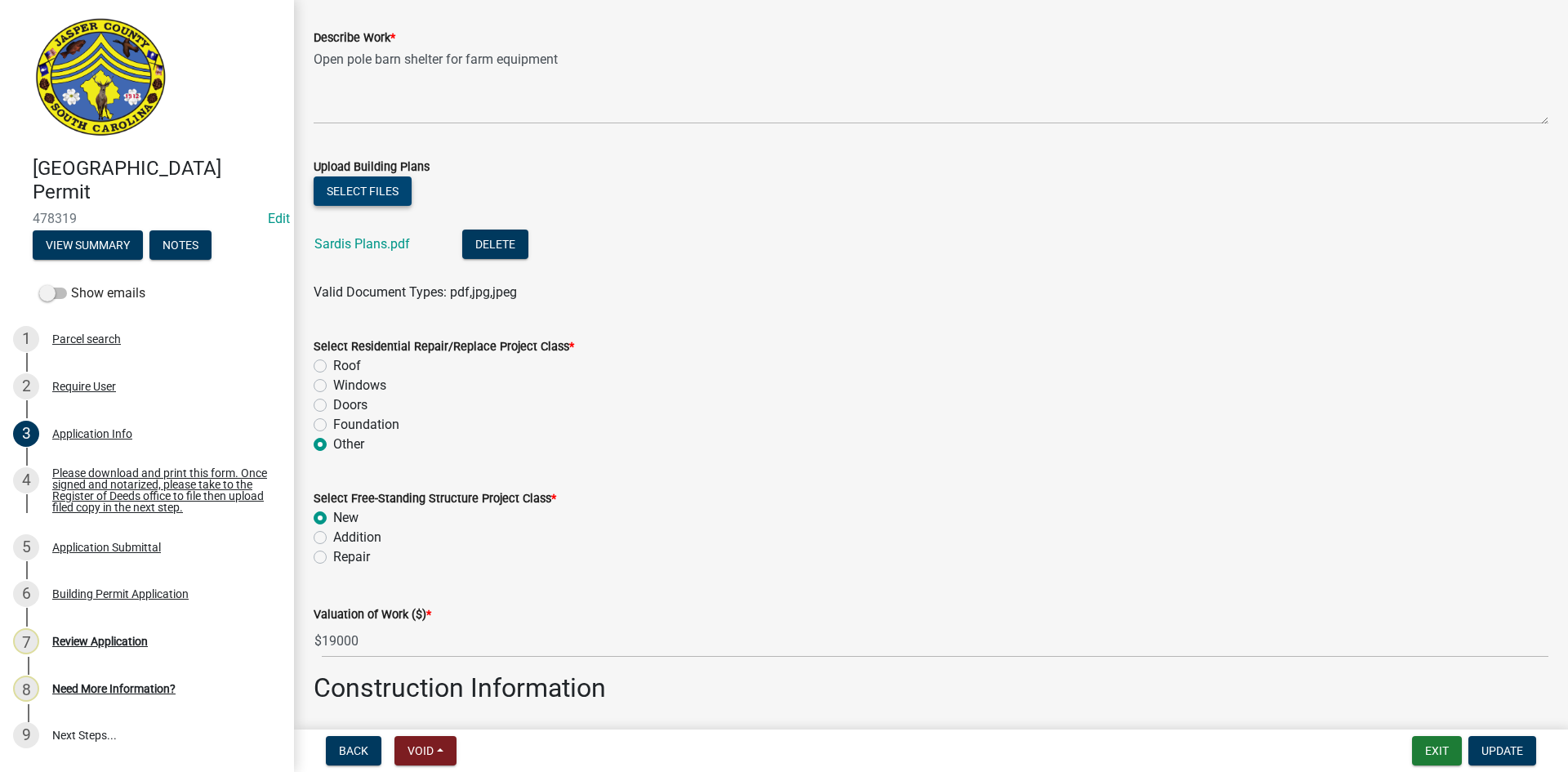
click at [334, 182] on button "Select files" at bounding box center [362, 191] width 98 height 29
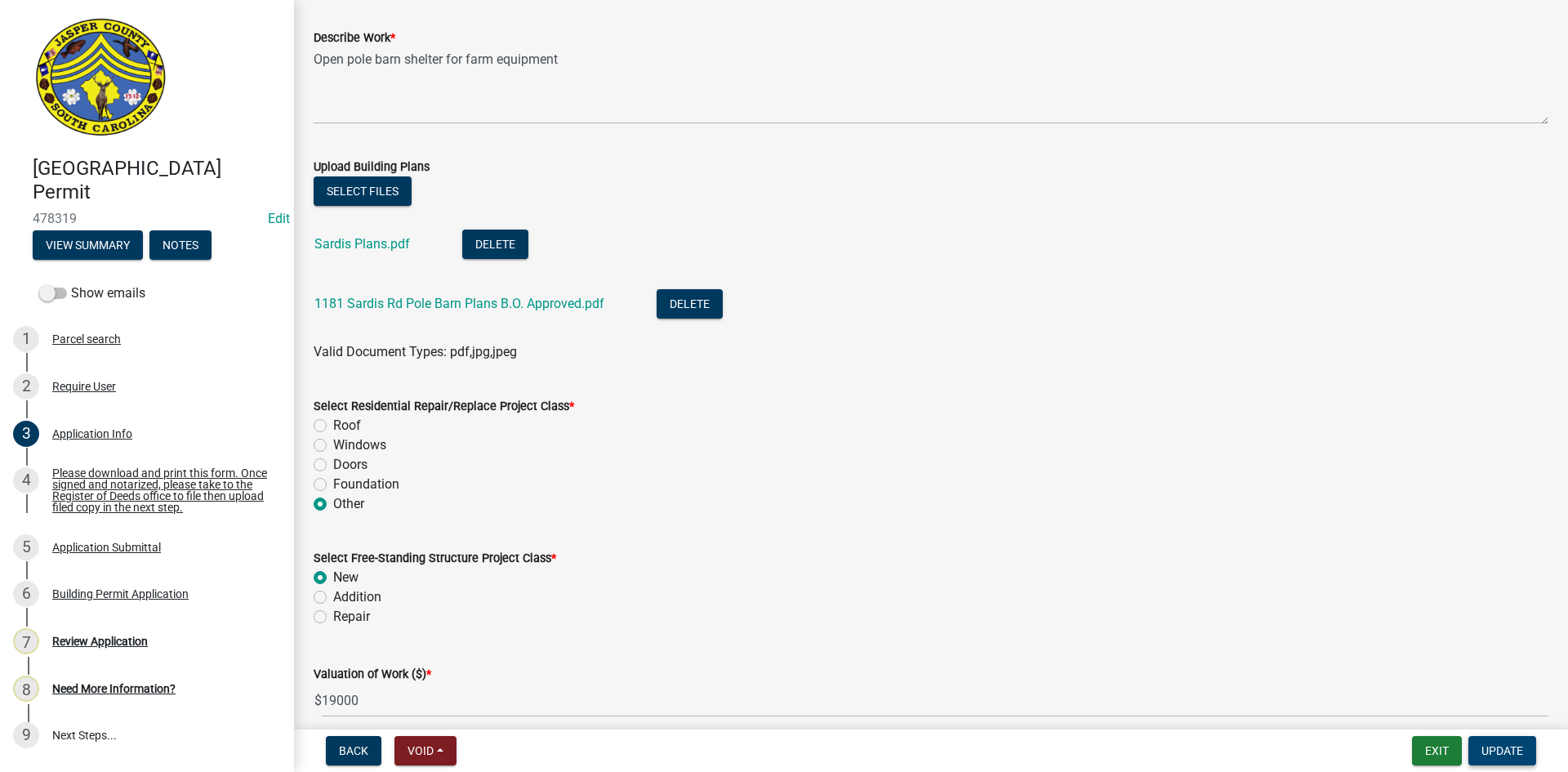
click at [1504, 740] on button "Update" at bounding box center [1502, 749] width 68 height 29
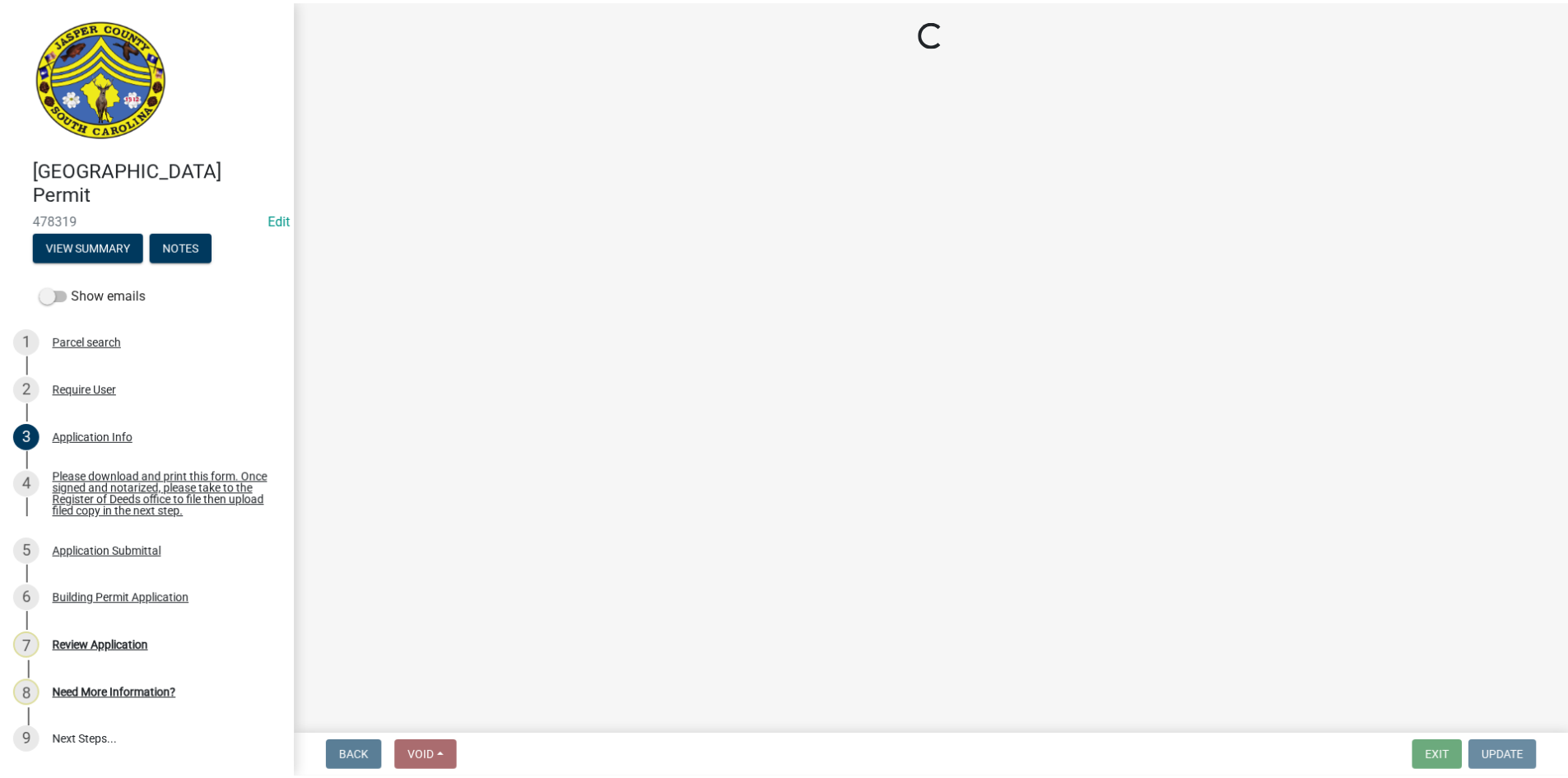
scroll to position [0, 0]
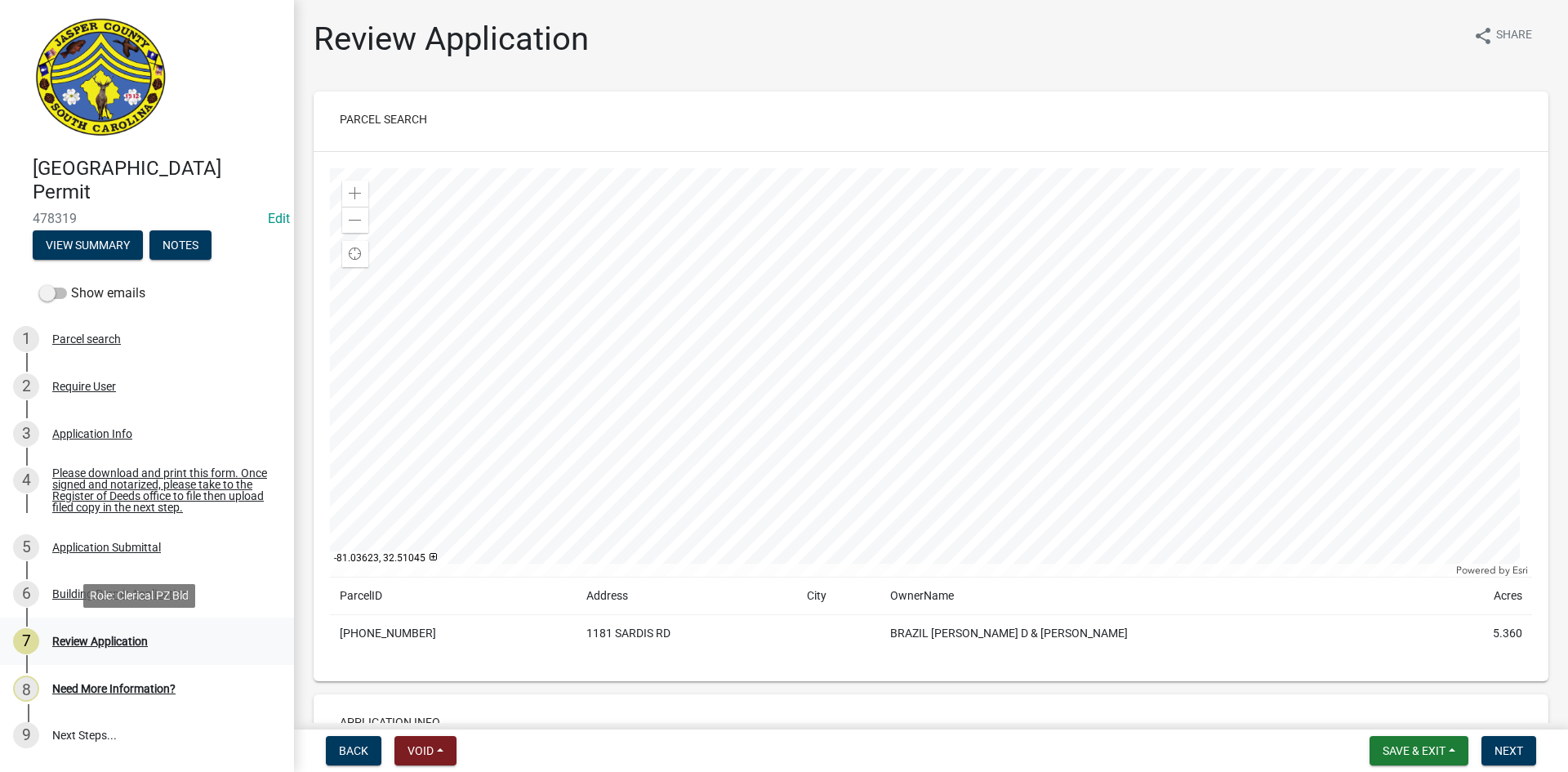
click at [123, 643] on div "Review Application" at bounding box center [101, 641] width 96 height 11
click at [130, 638] on div "Review Application" at bounding box center [101, 641] width 96 height 11
click at [1499, 746] on span "Next" at bounding box center [1509, 750] width 28 height 13
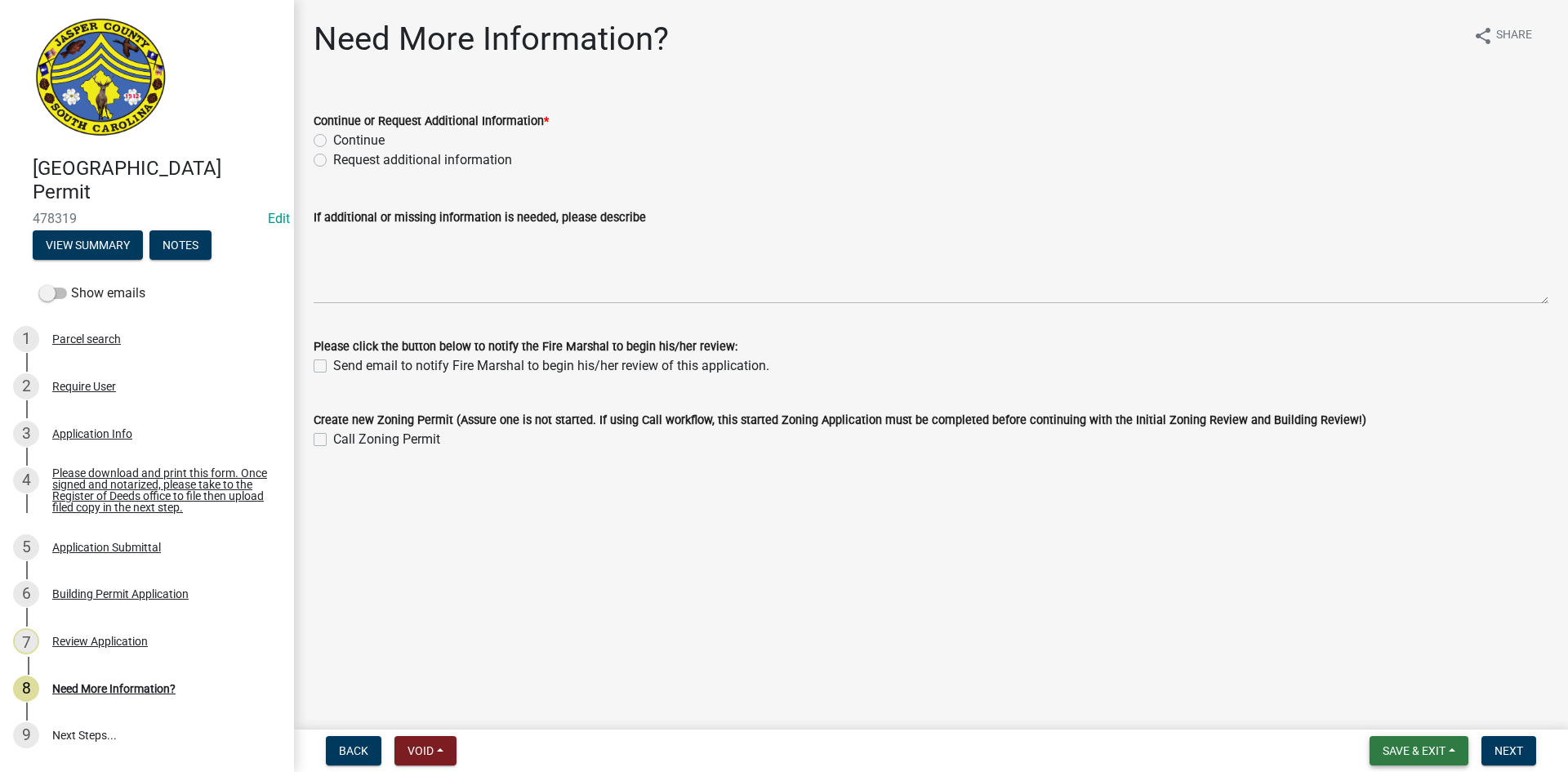
click at [1436, 752] on span "Save & Exit" at bounding box center [1414, 750] width 63 height 13
click at [1403, 715] on button "Save & Exit" at bounding box center [1402, 708] width 131 height 39
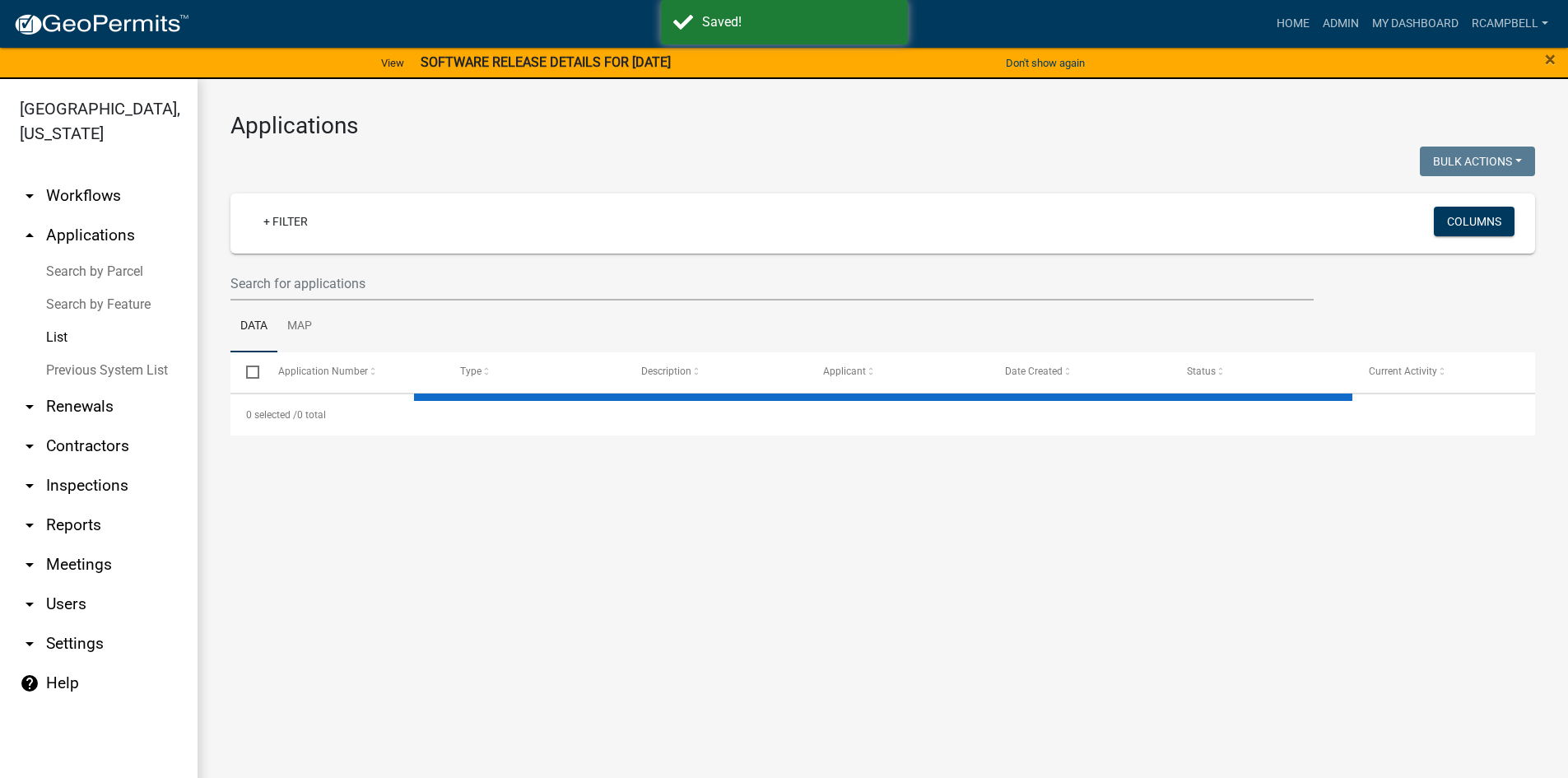
select select "3: 100"
